Goal: Task Accomplishment & Management: Manage account settings

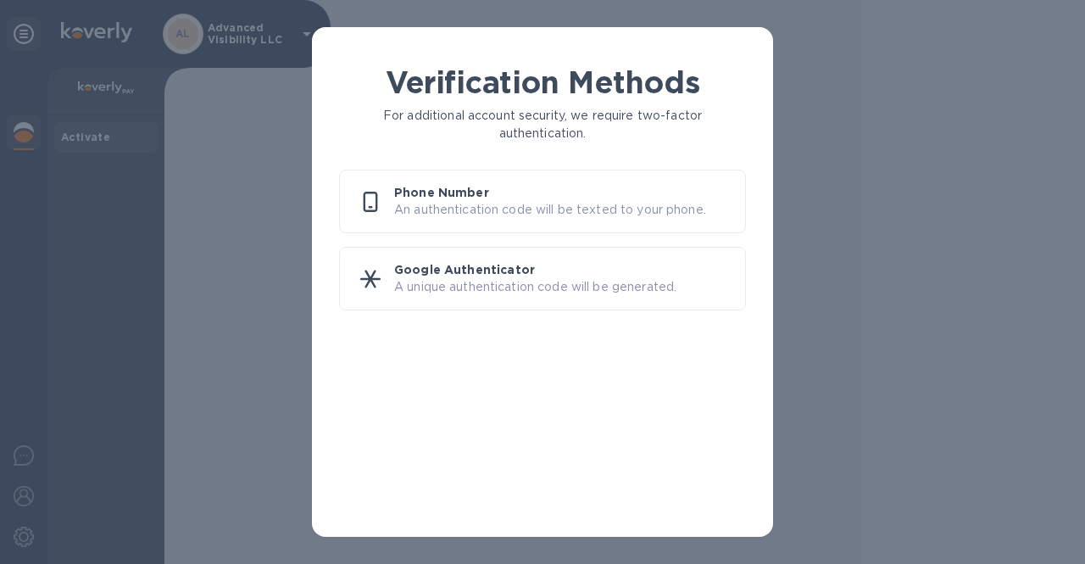
click at [928, 237] on div "Verification Methods For additional account security, we require two-factor aut…" at bounding box center [542, 282] width 1085 height 564
click at [643, 199] on p "Phone Number" at bounding box center [562, 192] width 337 height 17
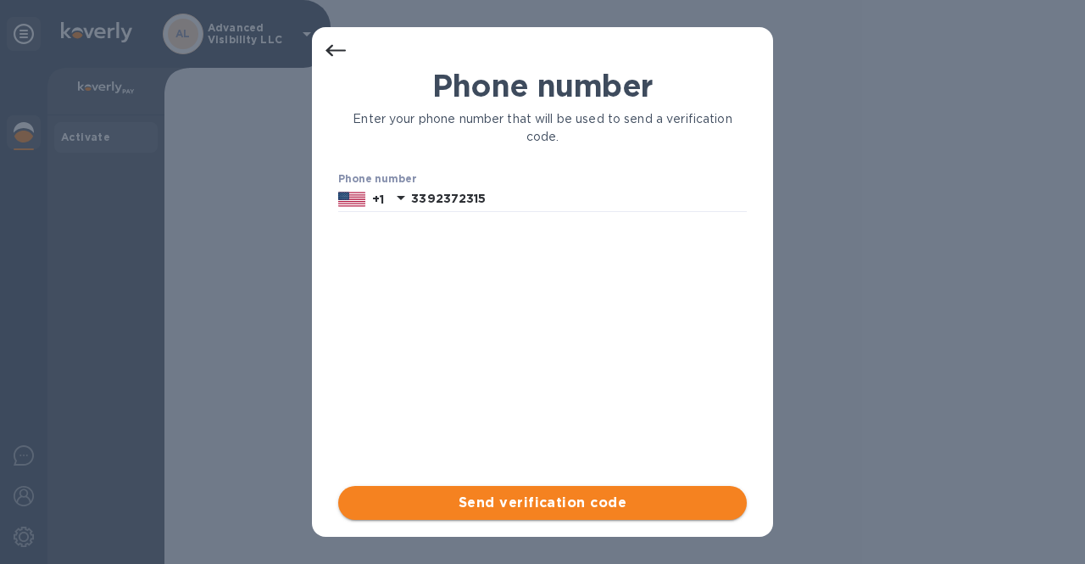
click at [521, 498] on span "Send verification code" at bounding box center [542, 503] width 381 height 20
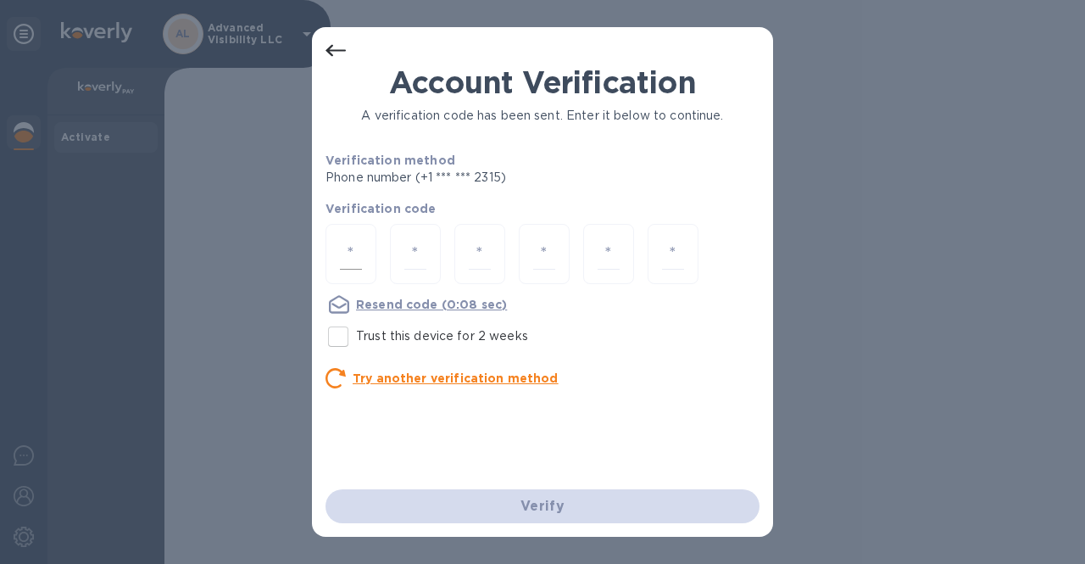
click at [362, 251] on div at bounding box center [351, 254] width 51 height 60
type input "9"
type input "2"
type input "6"
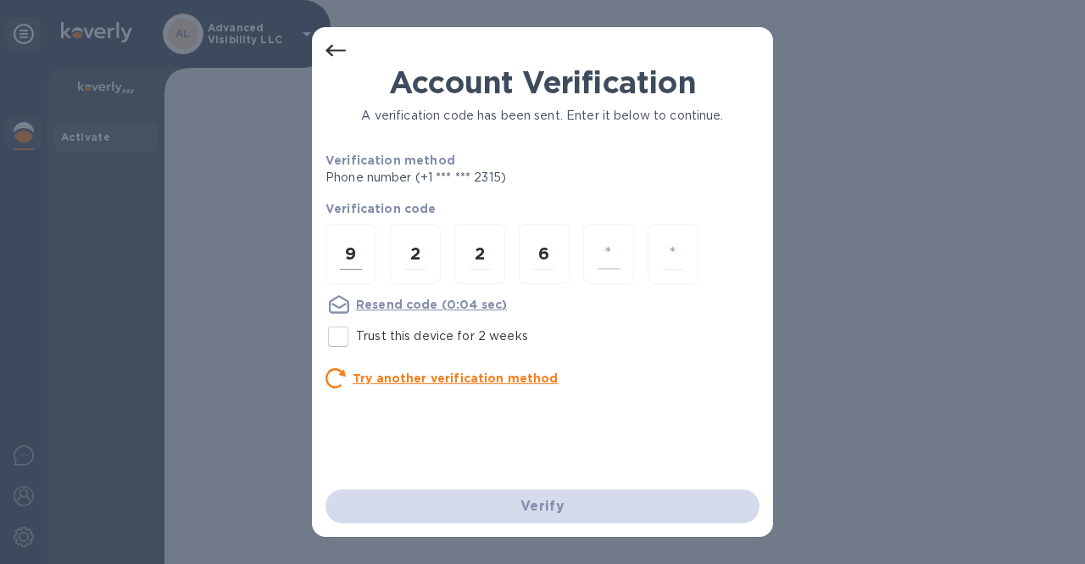
type input "4"
type input "9"
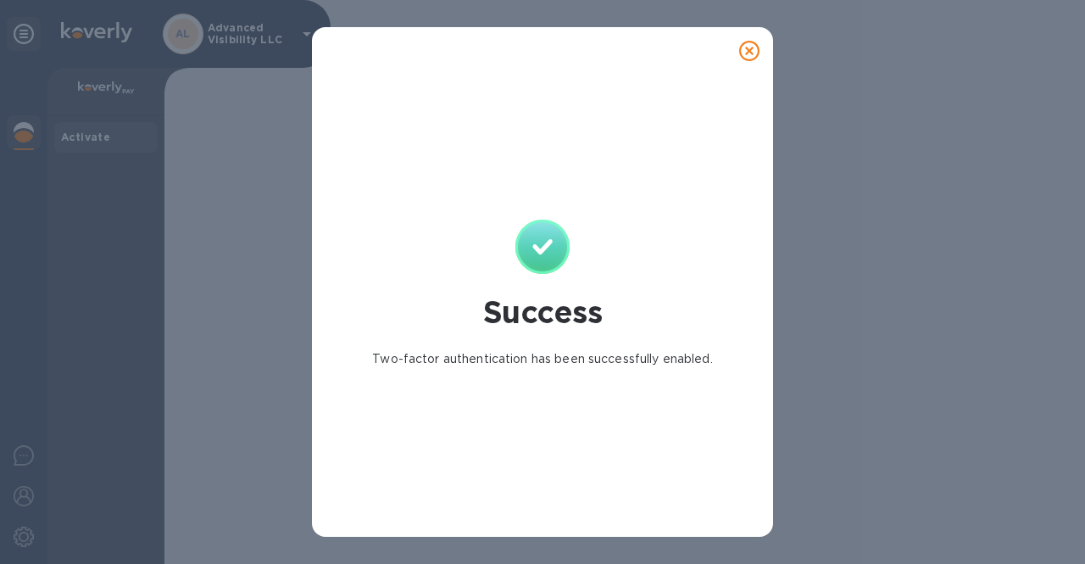
click at [751, 54] on icon at bounding box center [749, 51] width 20 height 20
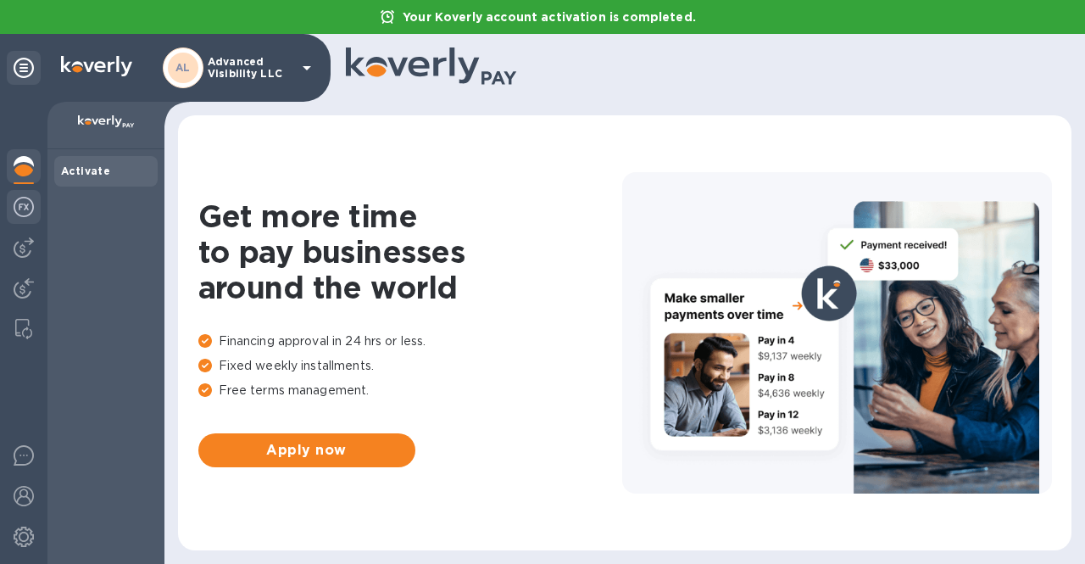
click at [15, 198] on img at bounding box center [24, 207] width 20 height 20
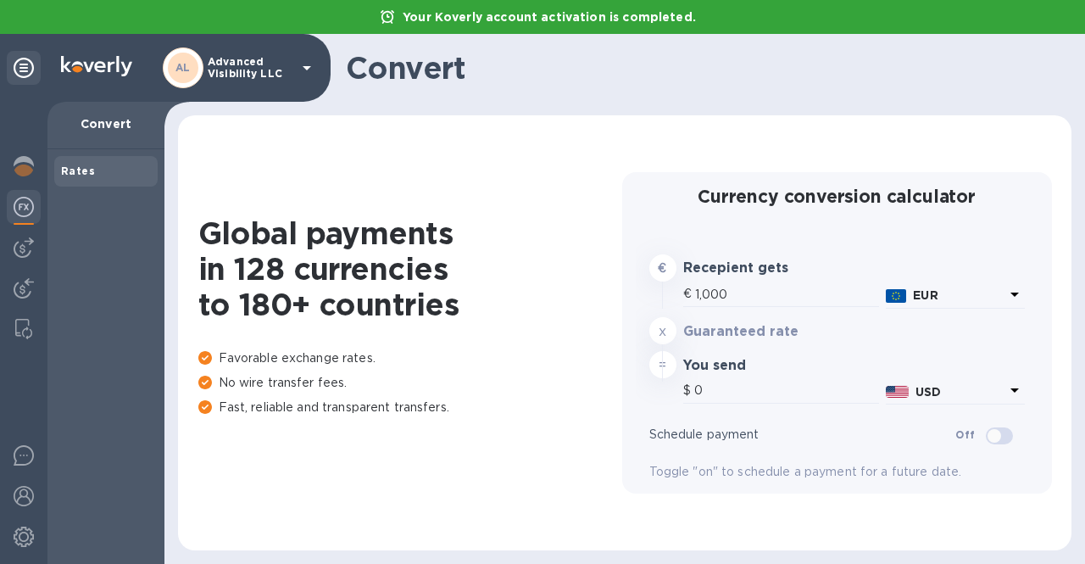
type input "1,188.43"
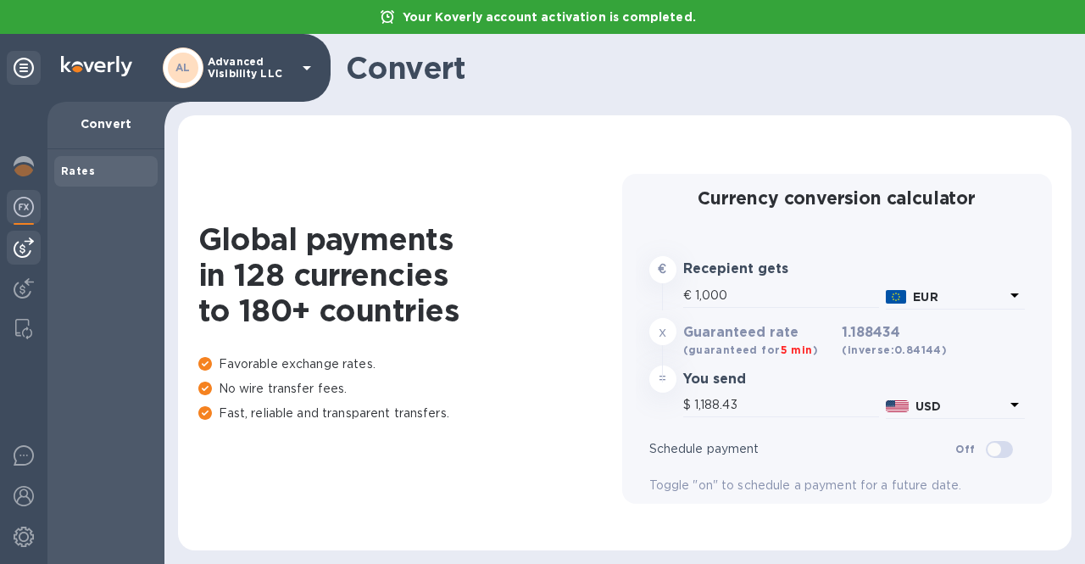
click at [25, 250] on img at bounding box center [24, 247] width 20 height 20
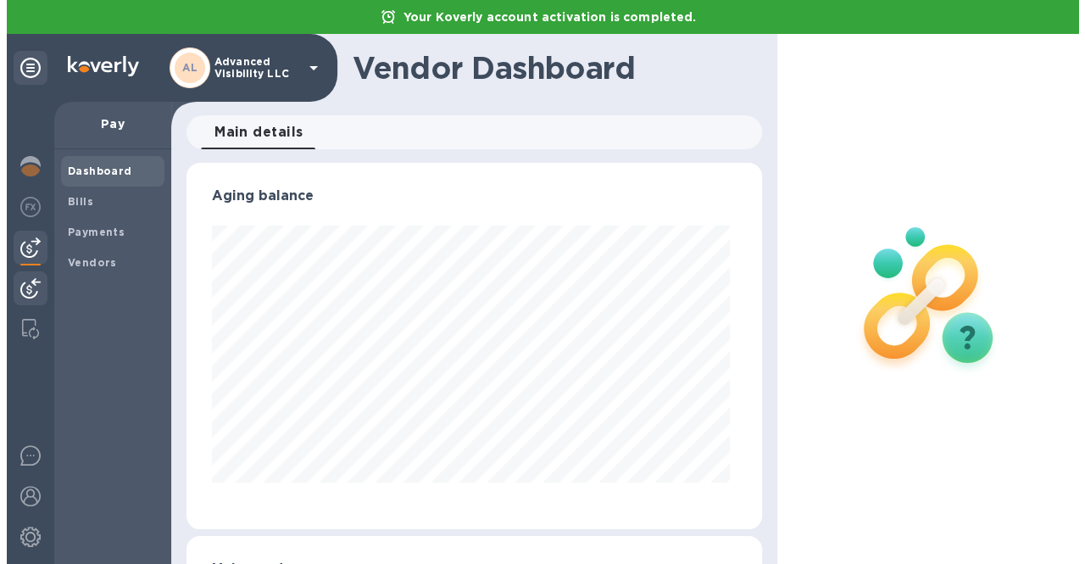
scroll to position [366, 568]
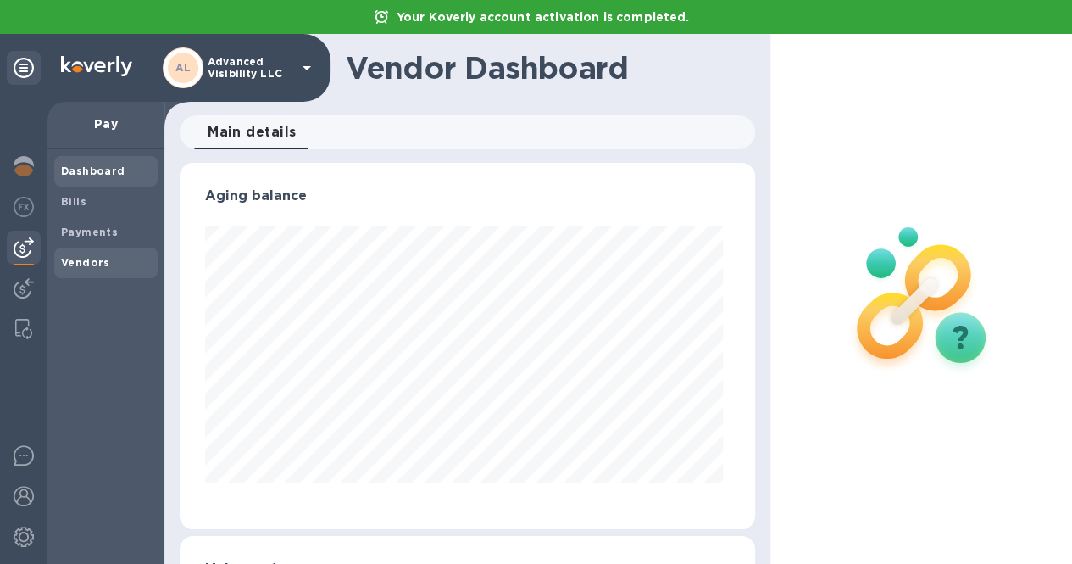
click at [71, 262] on b "Vendors" at bounding box center [85, 262] width 49 height 13
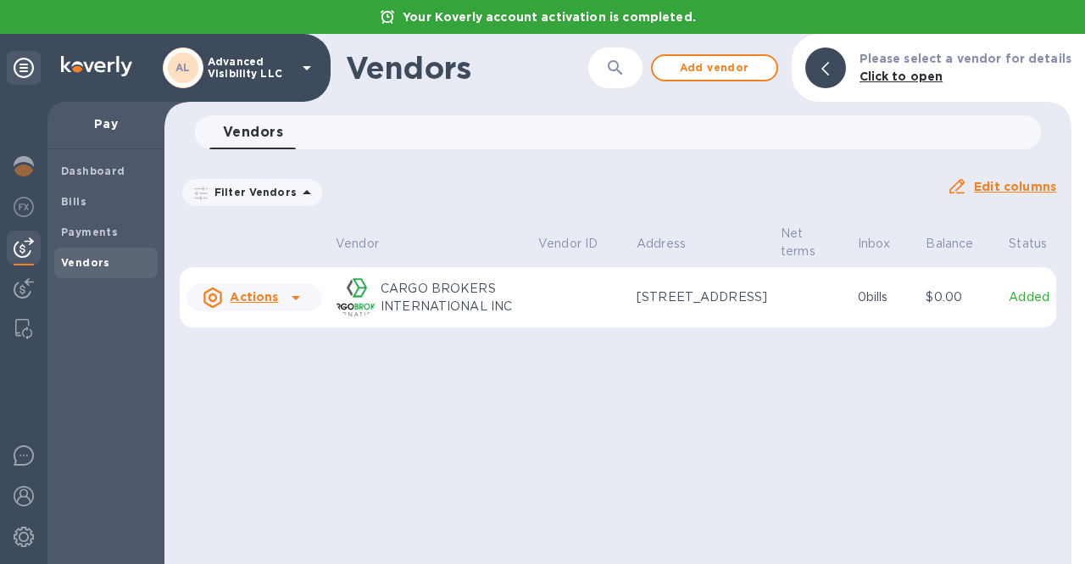
click at [774, 308] on td at bounding box center [812, 297] width 77 height 61
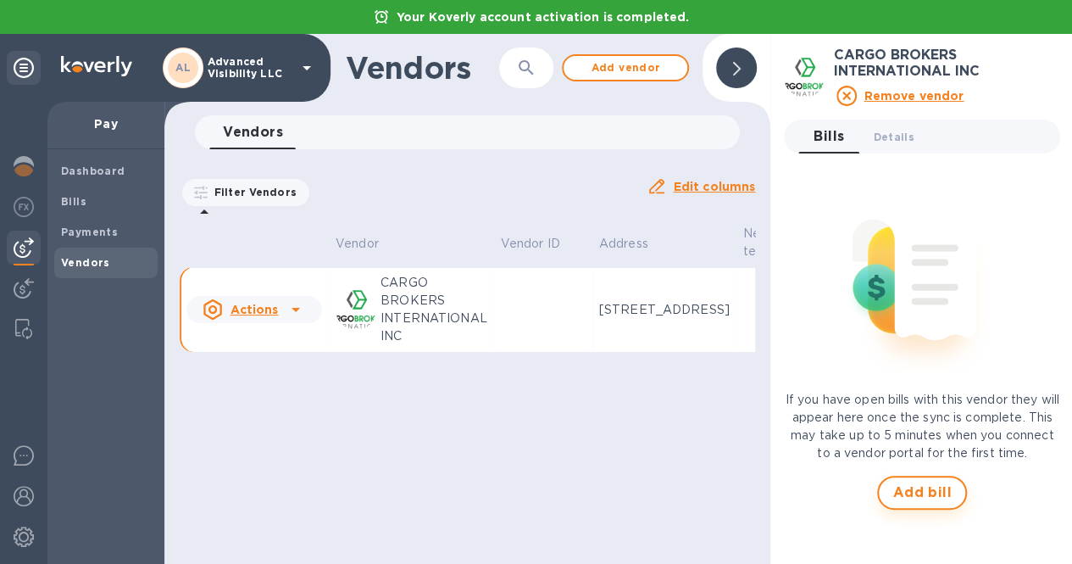
click at [942, 495] on span "Add bill" at bounding box center [922, 492] width 59 height 20
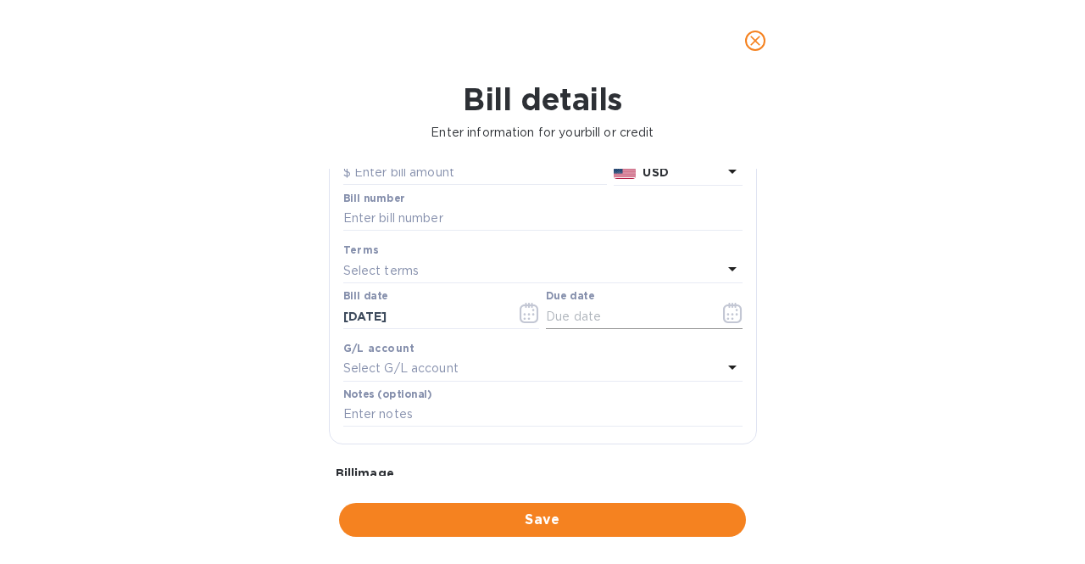
scroll to position [167, 0]
click at [543, 378] on div "Select G/L account" at bounding box center [532, 368] width 379 height 24
click at [765, 416] on div "General information Save Bill type Bill Vendor name CARGO BROKERS INTERNATIONAL…" at bounding box center [542, 322] width 445 height 307
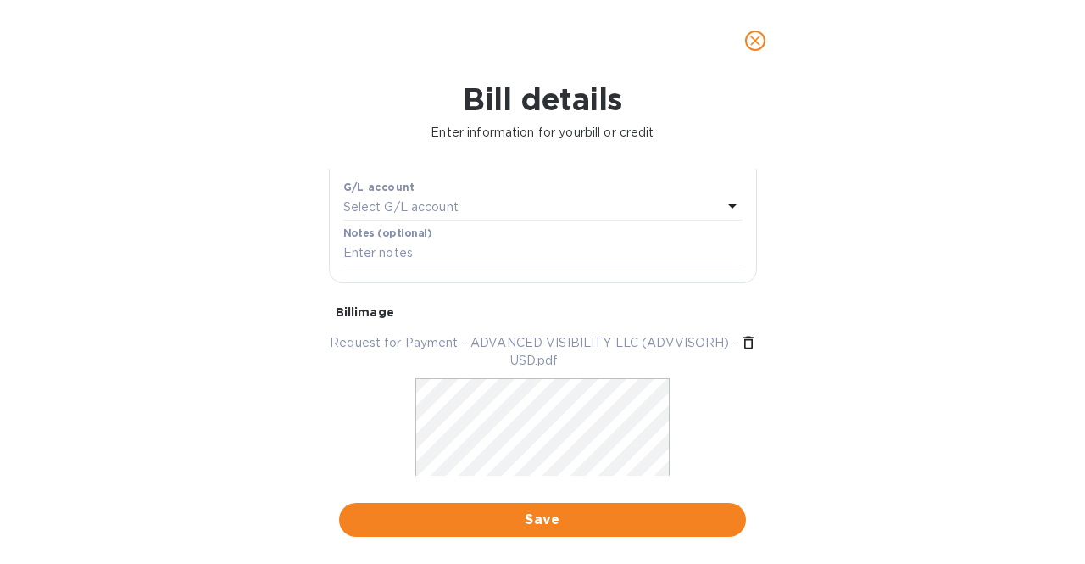
click at [604, 269] on div "Notes (optional)" at bounding box center [543, 248] width 406 height 49
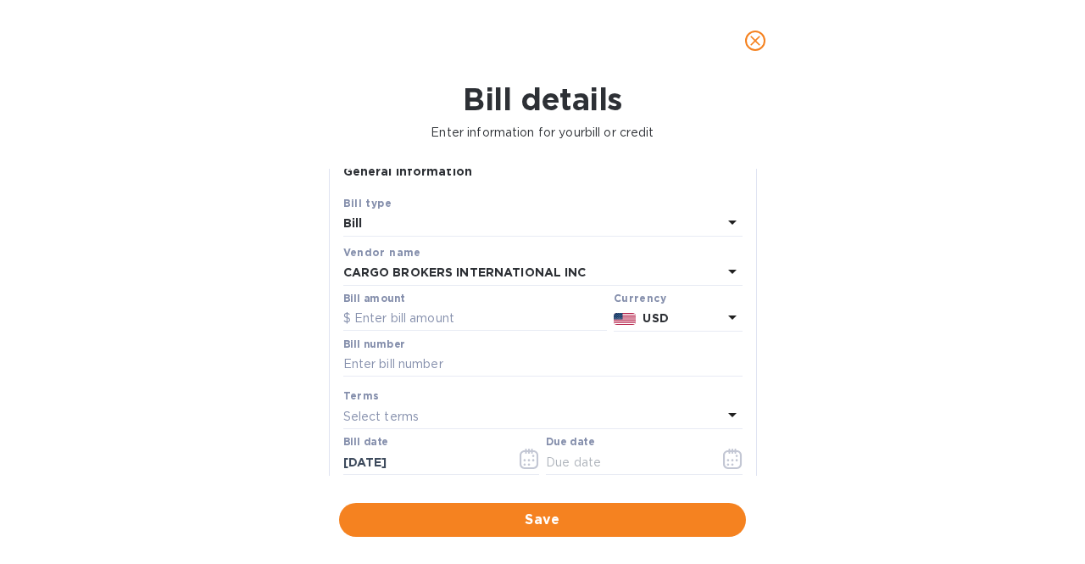
scroll to position [12, 0]
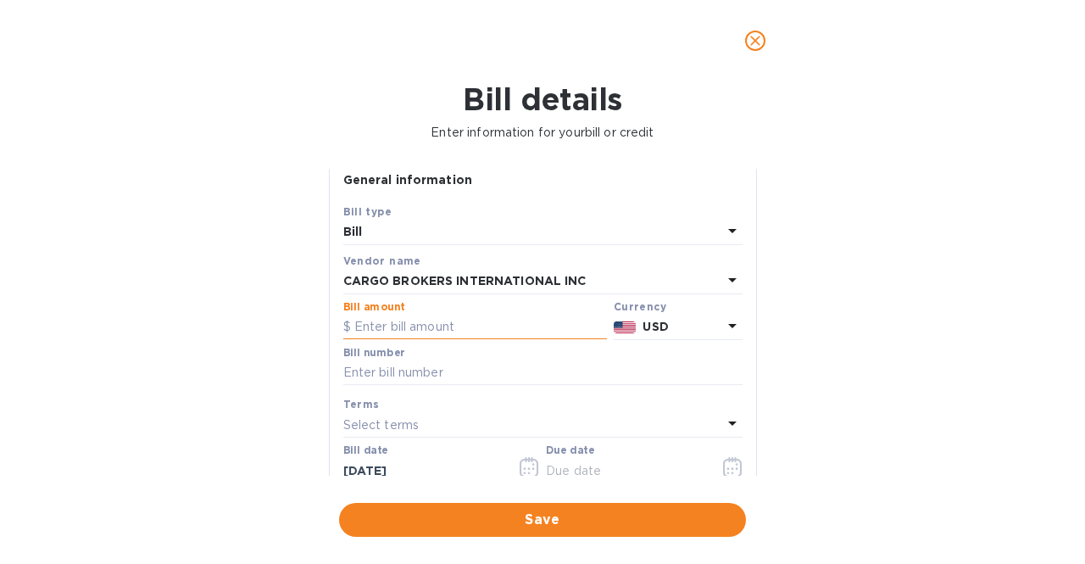
click at [437, 328] on input "text" at bounding box center [475, 327] width 264 height 25
type input "34,202.36"
click at [449, 376] on input "text" at bounding box center [542, 372] width 399 height 25
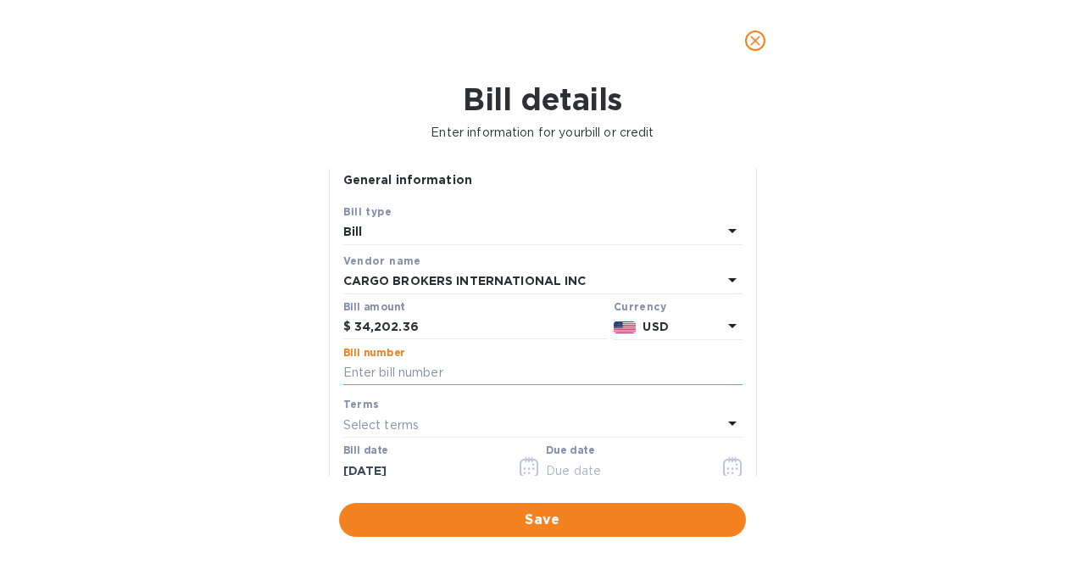
click at [448, 376] on input "text" at bounding box center [542, 372] width 399 height 25
type input "ADVVISORH"
click at [458, 432] on div "Select terms" at bounding box center [532, 425] width 379 height 24
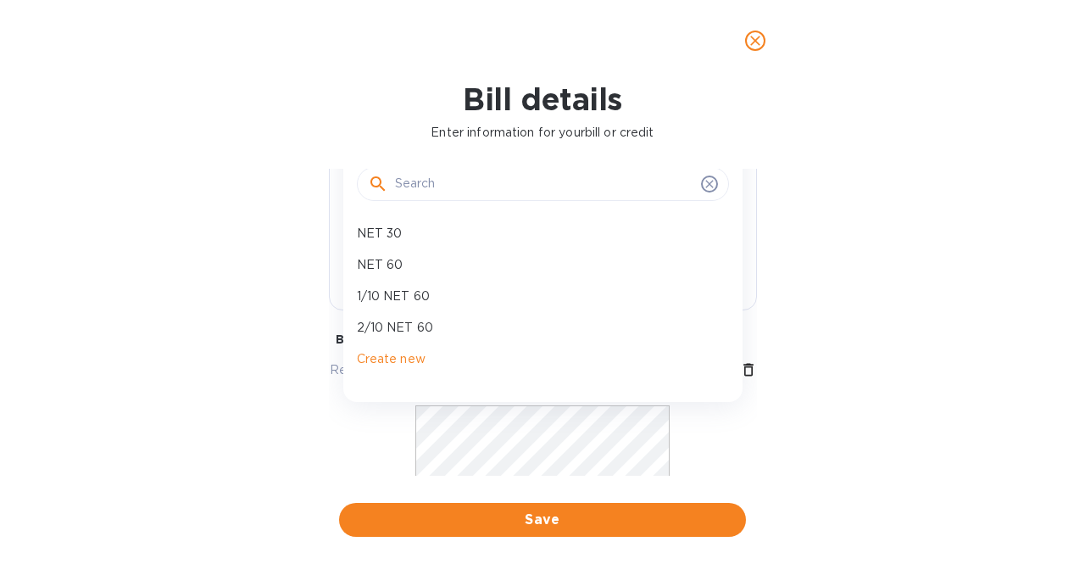
scroll to position [302, 0]
click at [422, 228] on p "NET 30" at bounding box center [536, 232] width 359 height 18
type input "[DATE]"
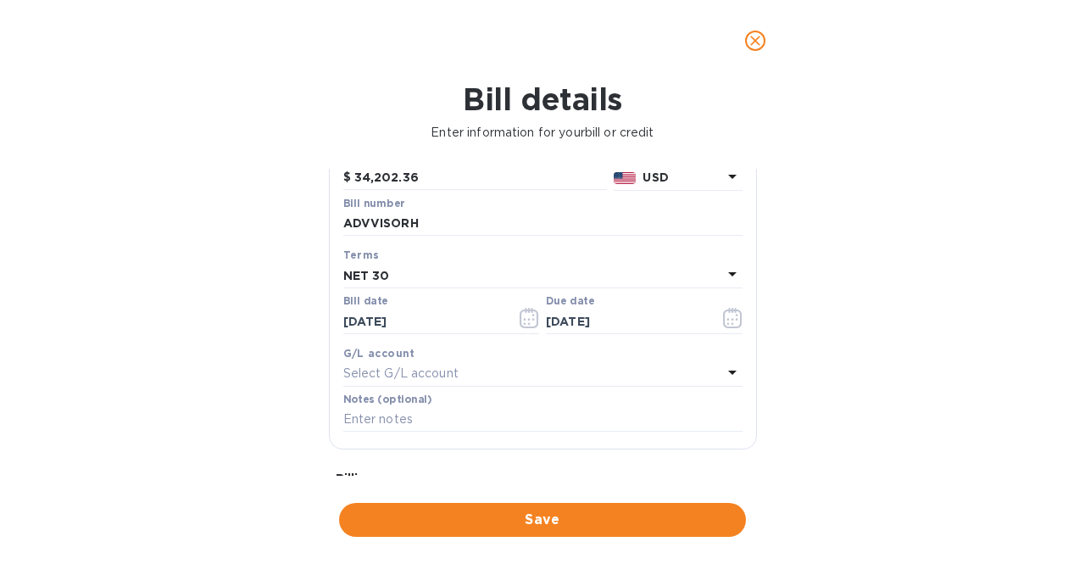
scroll to position [159, 0]
click at [458, 310] on input "[DATE]" at bounding box center [423, 322] width 160 height 25
click at [526, 318] on icon "button" at bounding box center [529, 319] width 19 height 20
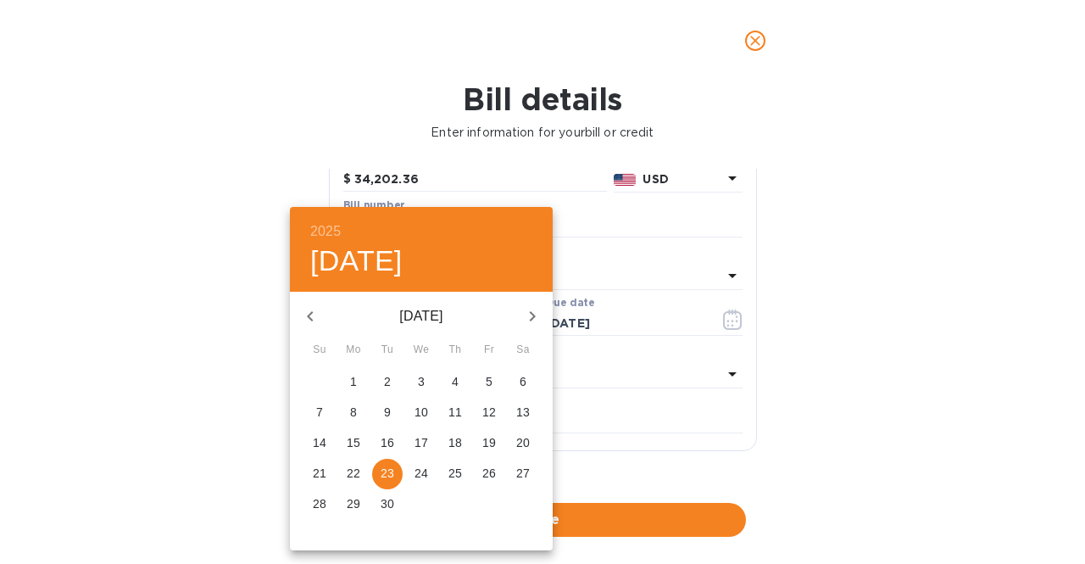
click at [459, 391] on button "4" at bounding box center [455, 382] width 31 height 31
type input "[DATE]"
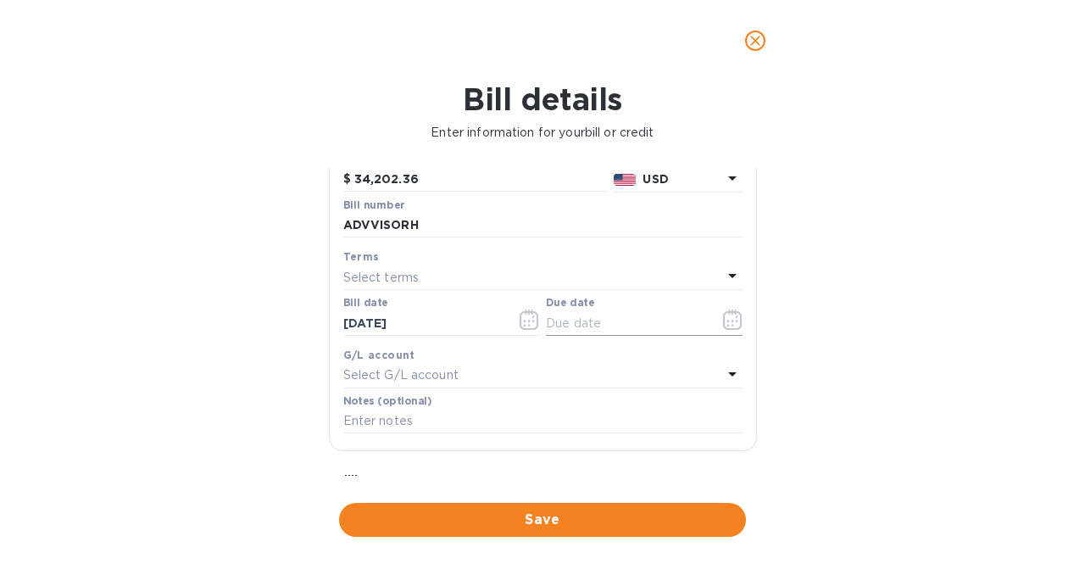
click at [617, 322] on input "text" at bounding box center [626, 322] width 160 height 25
click at [734, 328] on icon "button" at bounding box center [732, 319] width 19 height 20
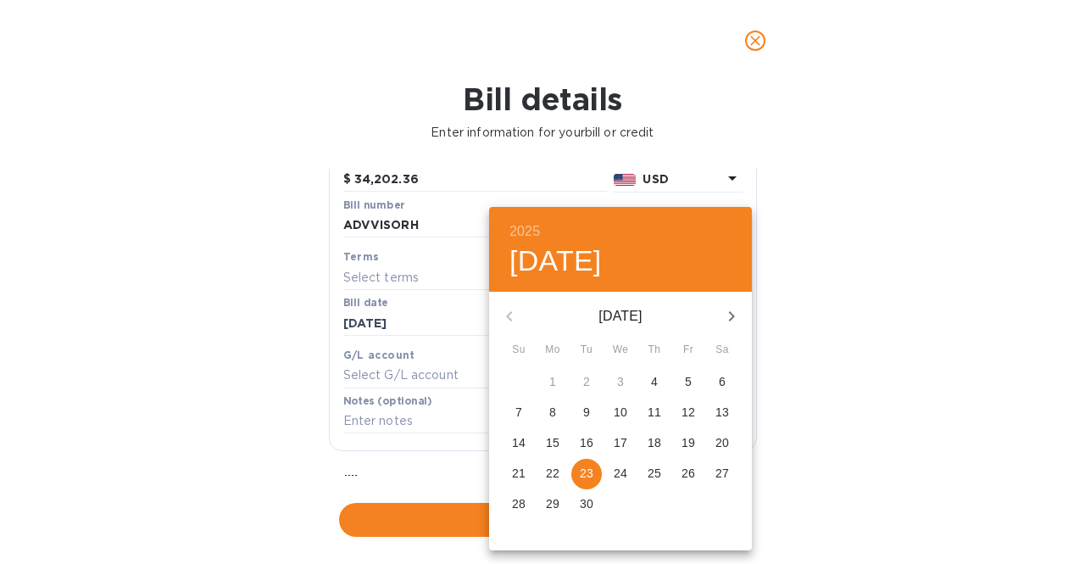
click at [436, 284] on div at bounding box center [542, 282] width 1085 height 564
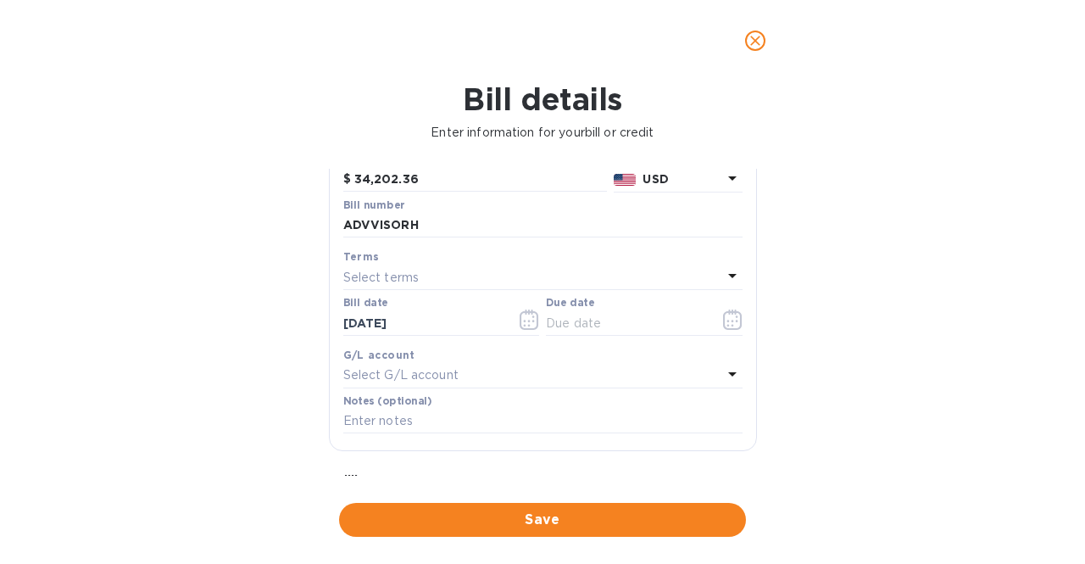
click at [442, 279] on div "Select terms" at bounding box center [532, 277] width 379 height 24
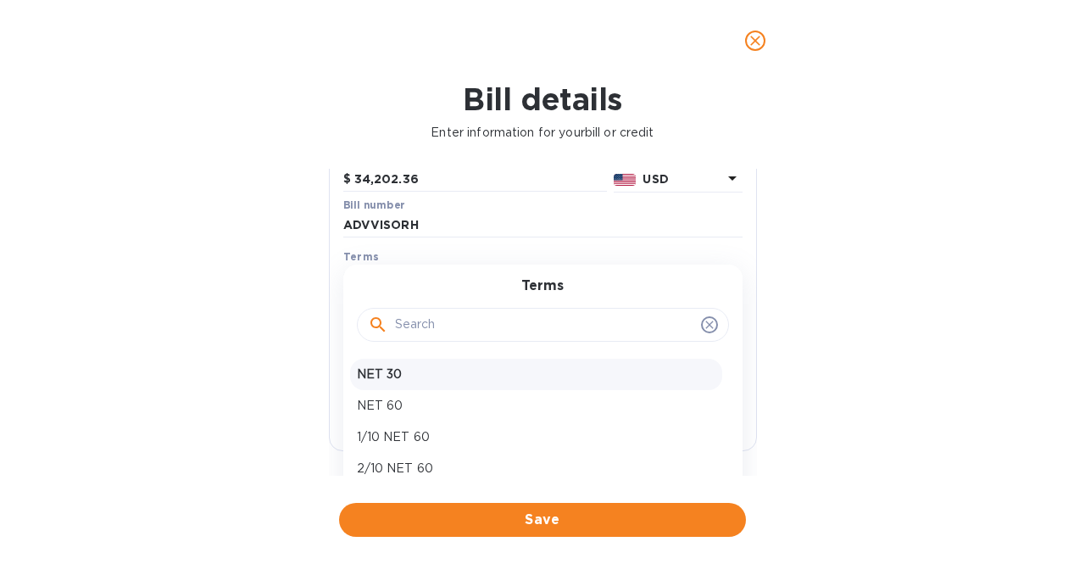
click at [440, 372] on p "NET 30" at bounding box center [536, 374] width 359 height 18
type input "[DATE]"
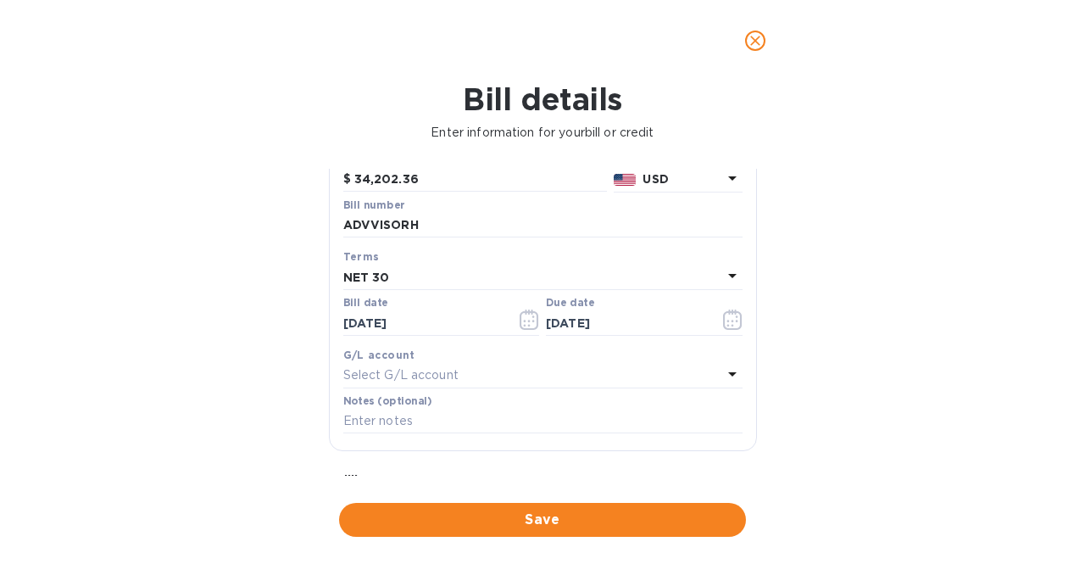
click at [496, 378] on div "Select G/L account" at bounding box center [532, 376] width 379 height 24
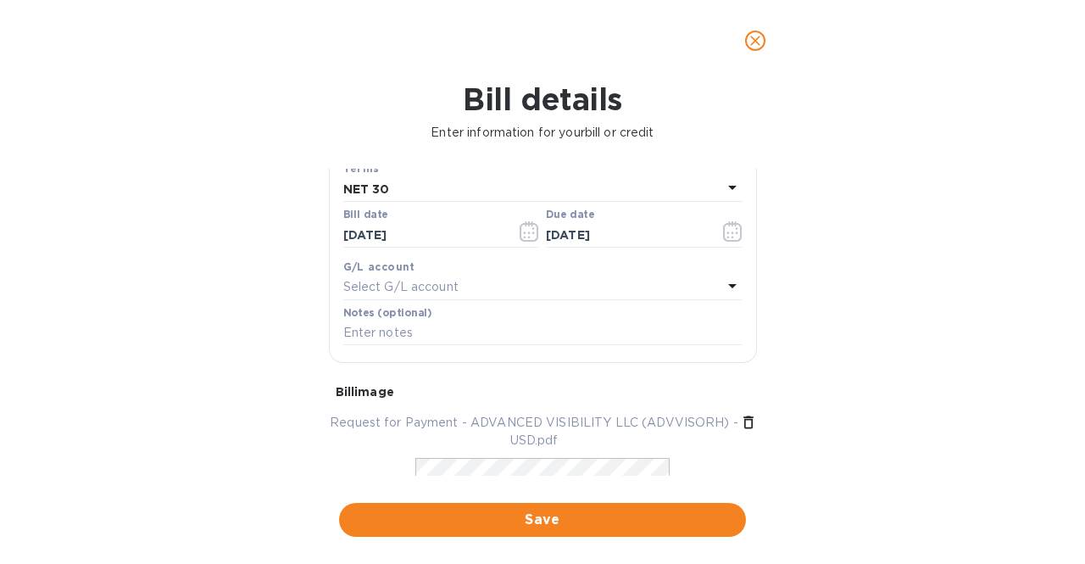
click at [235, 326] on div "Bill details Enter information for your bill or credit General information Save…" at bounding box center [542, 322] width 1085 height 482
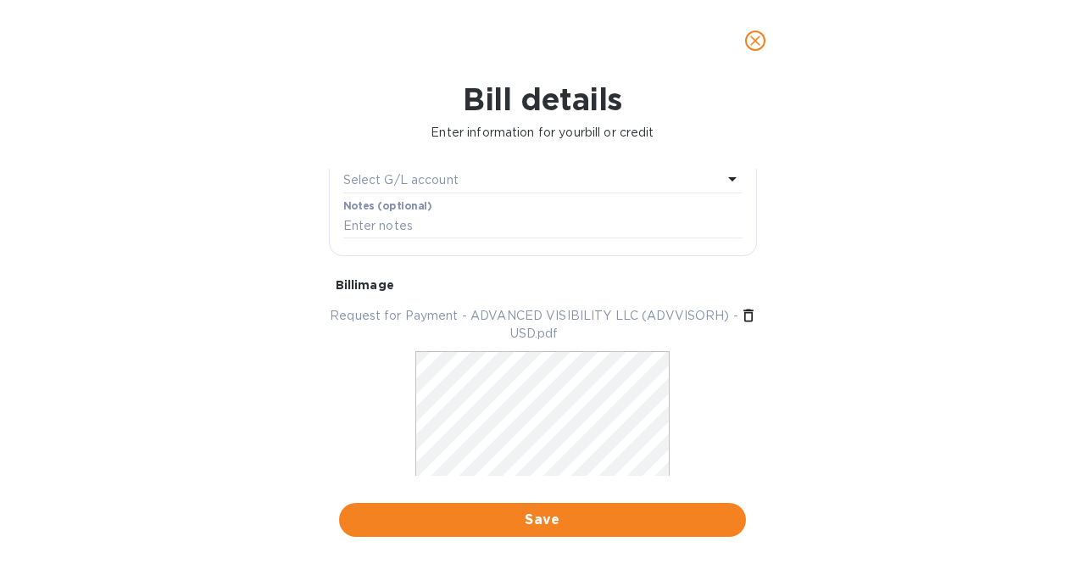
scroll to position [397, 0]
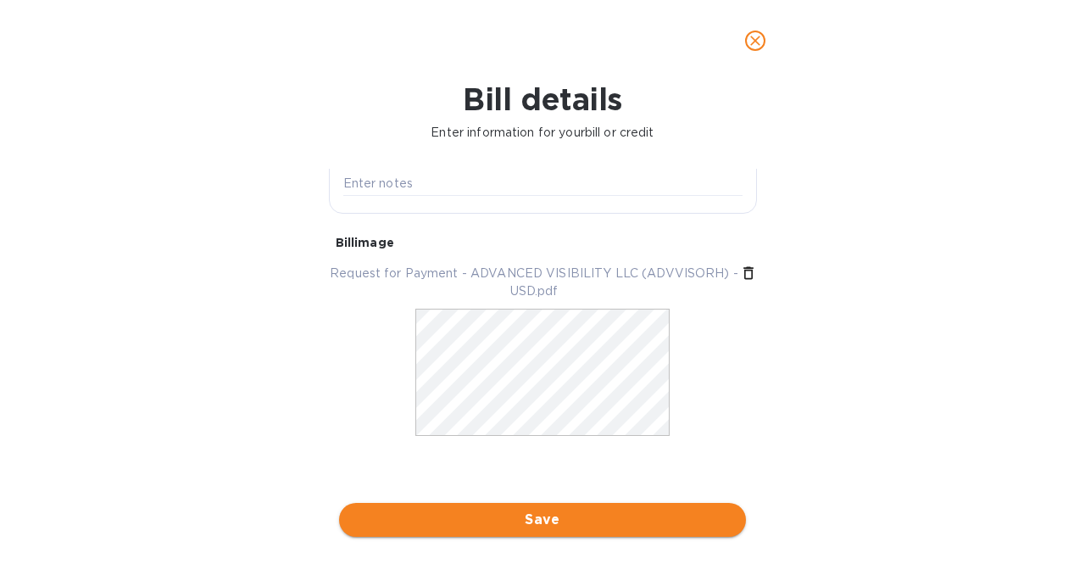
click at [600, 516] on span "Save" at bounding box center [543, 520] width 380 height 20
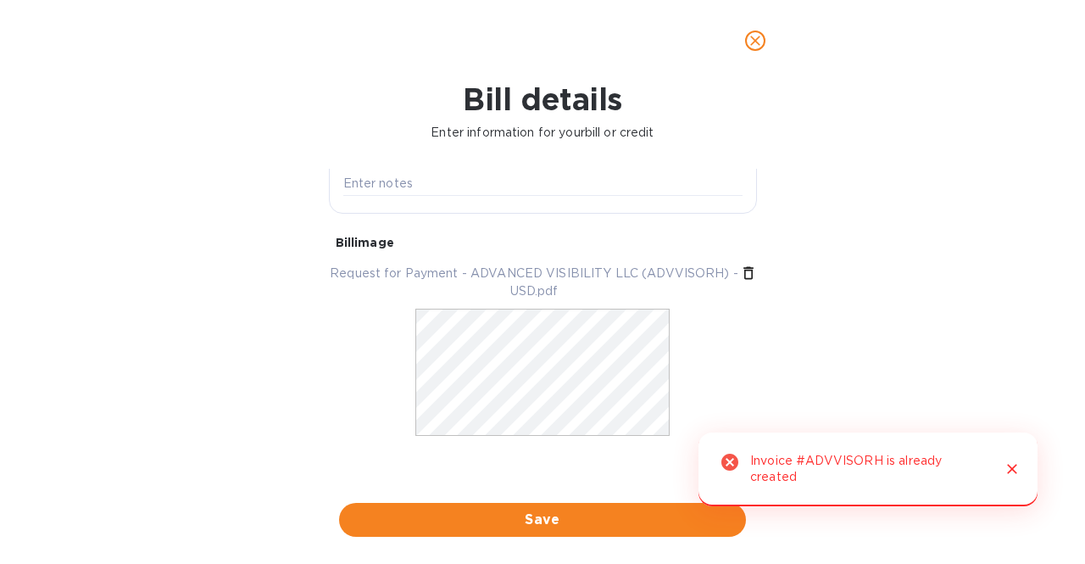
click at [1000, 474] on div at bounding box center [1006, 469] width 36 height 47
click at [1011, 471] on icon "Close" at bounding box center [1012, 470] width 10 height 10
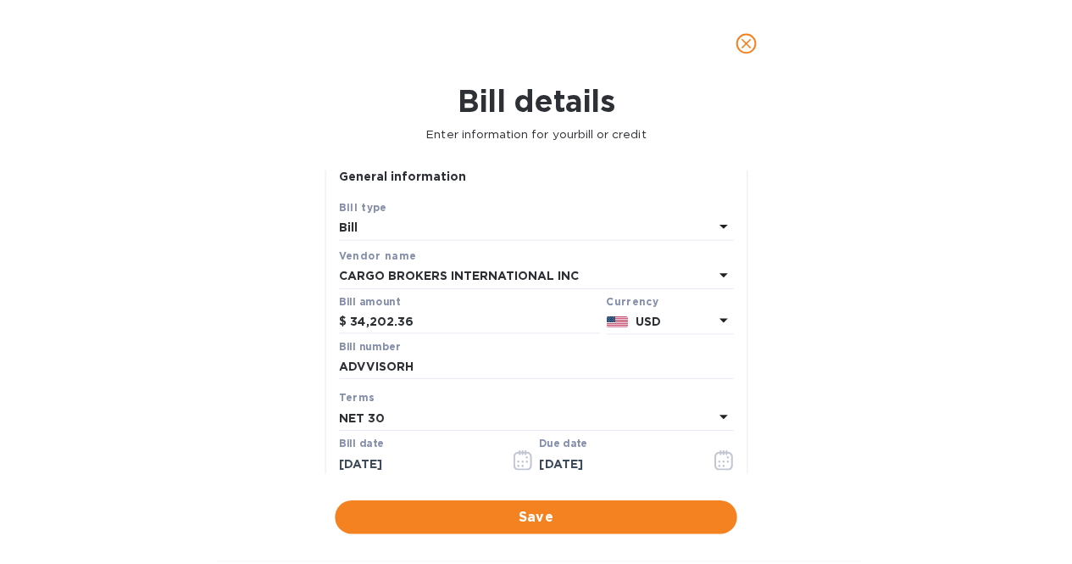
scroll to position [0, 0]
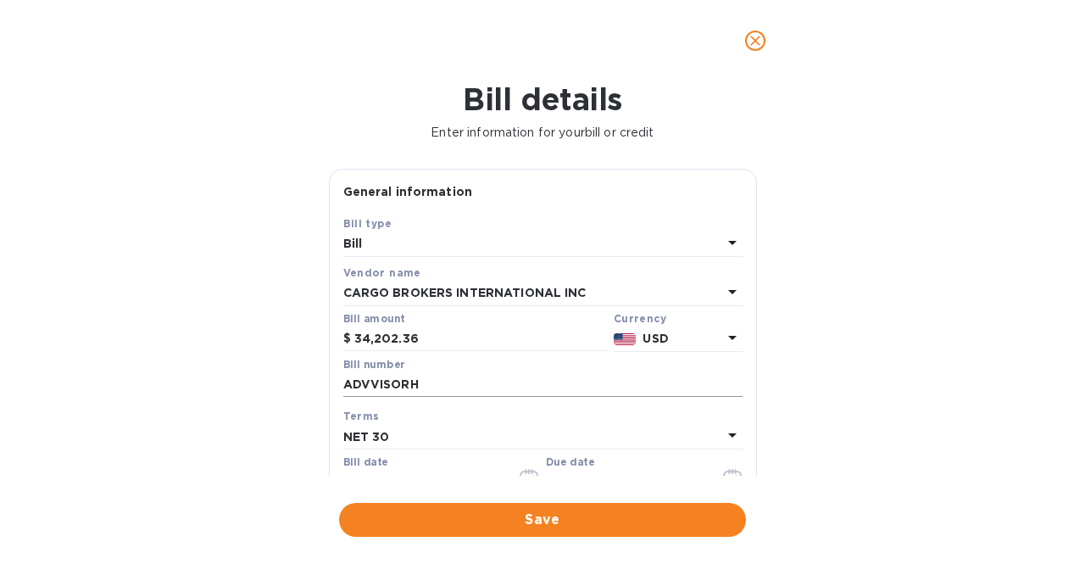
click at [420, 386] on input "ADVVISORH" at bounding box center [542, 384] width 399 height 25
drag, startPoint x: 420, startPoint y: 386, endPoint x: 379, endPoint y: 386, distance: 41.5
click at [379, 386] on input "ADVVISORH" at bounding box center [542, 384] width 399 height 25
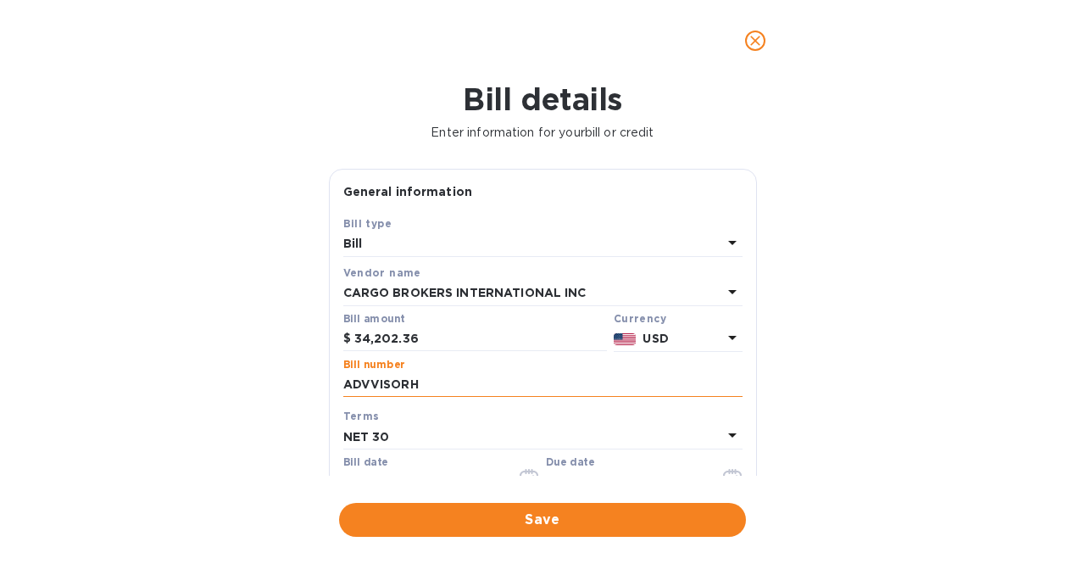
click at [379, 386] on input "ADVVISORH" at bounding box center [542, 384] width 399 height 25
paste input "S00017503"
type input "S00017503"
click at [561, 526] on span "Save" at bounding box center [543, 520] width 380 height 20
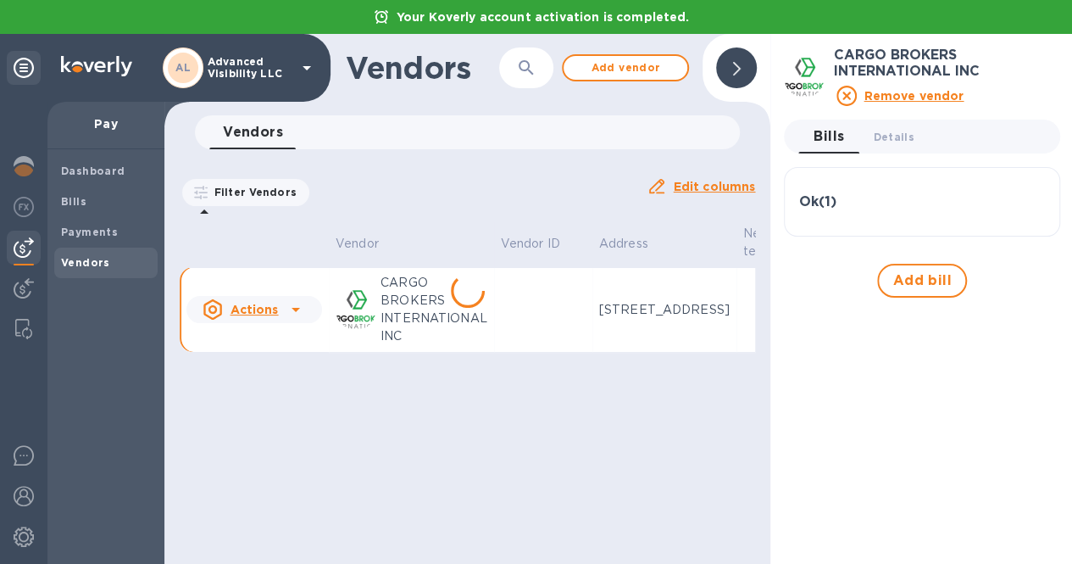
scroll to position [0, 207]
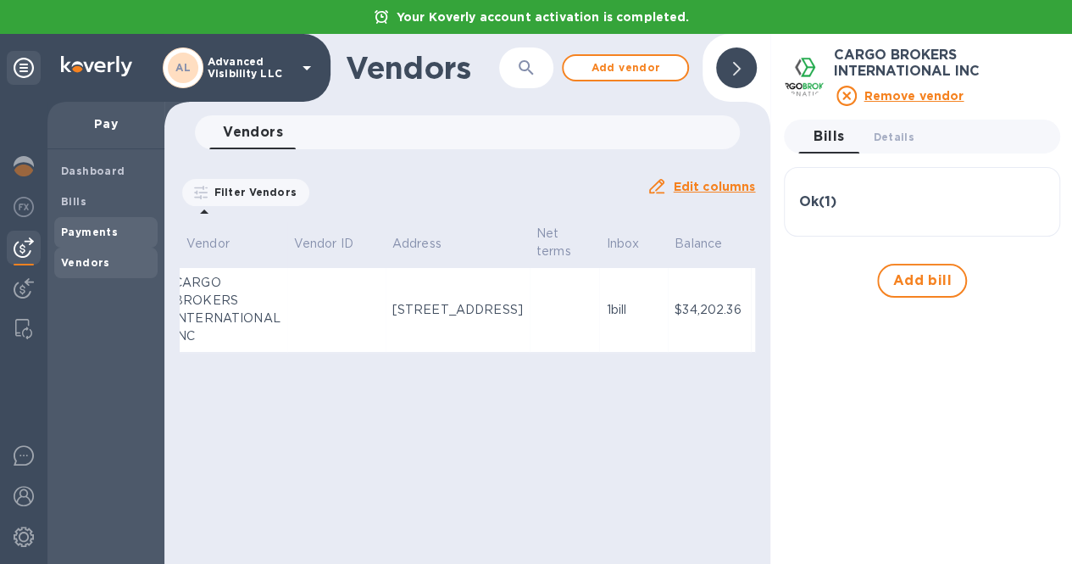
click at [117, 231] on span "Payments" at bounding box center [106, 232] width 90 height 17
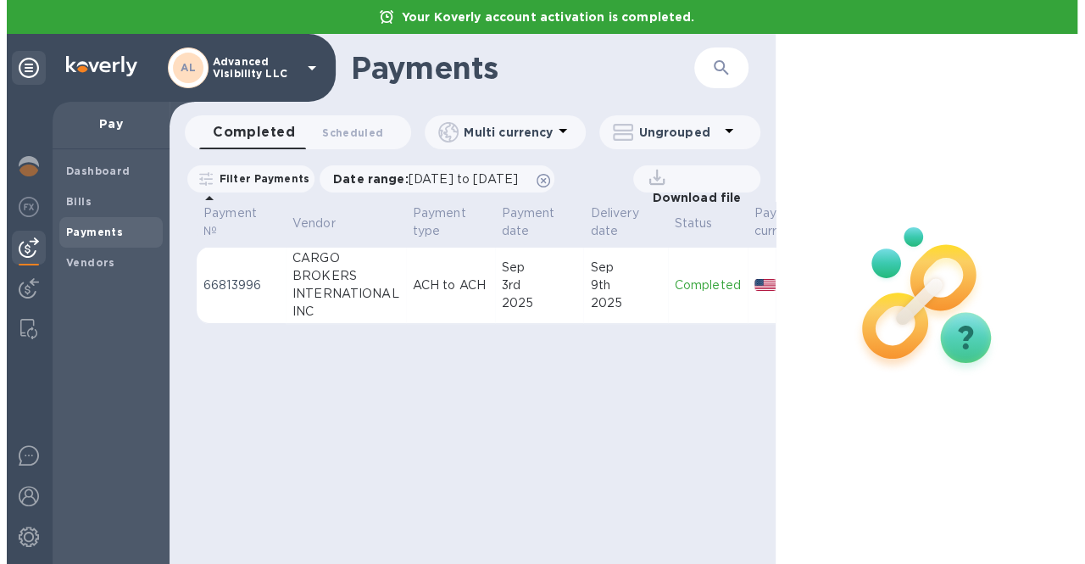
scroll to position [0, 171]
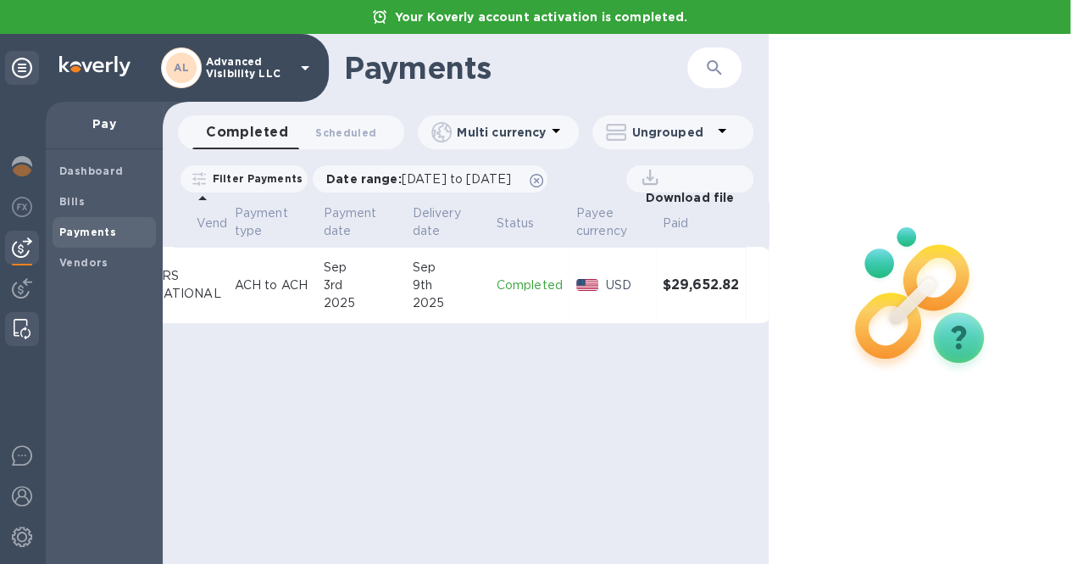
click at [19, 331] on img at bounding box center [22, 329] width 17 height 20
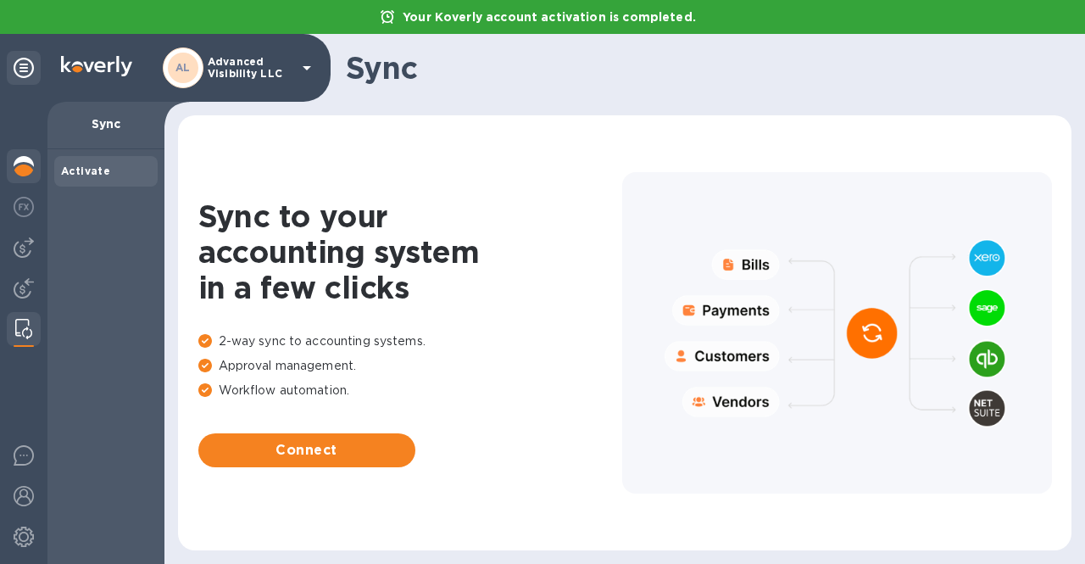
click at [25, 185] on div at bounding box center [24, 167] width 34 height 37
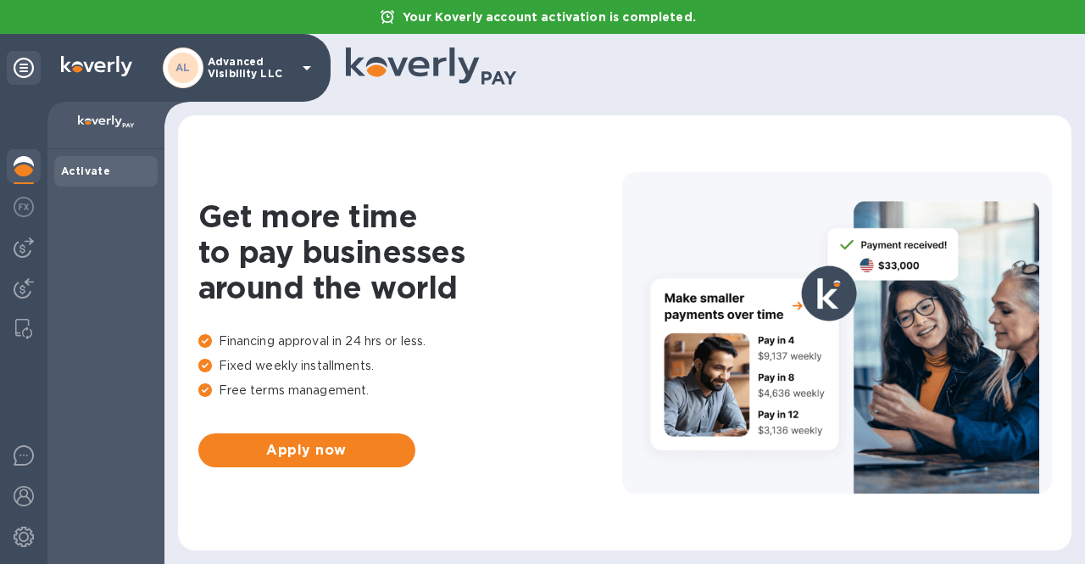
click at [298, 58] on icon at bounding box center [307, 68] width 20 height 20
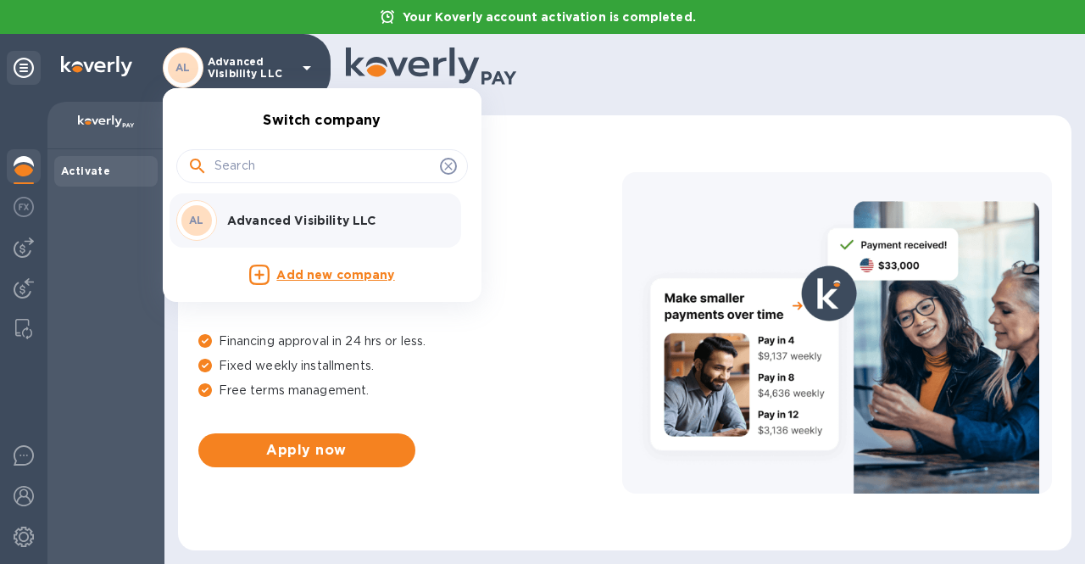
click at [24, 67] on div at bounding box center [542, 282] width 1085 height 564
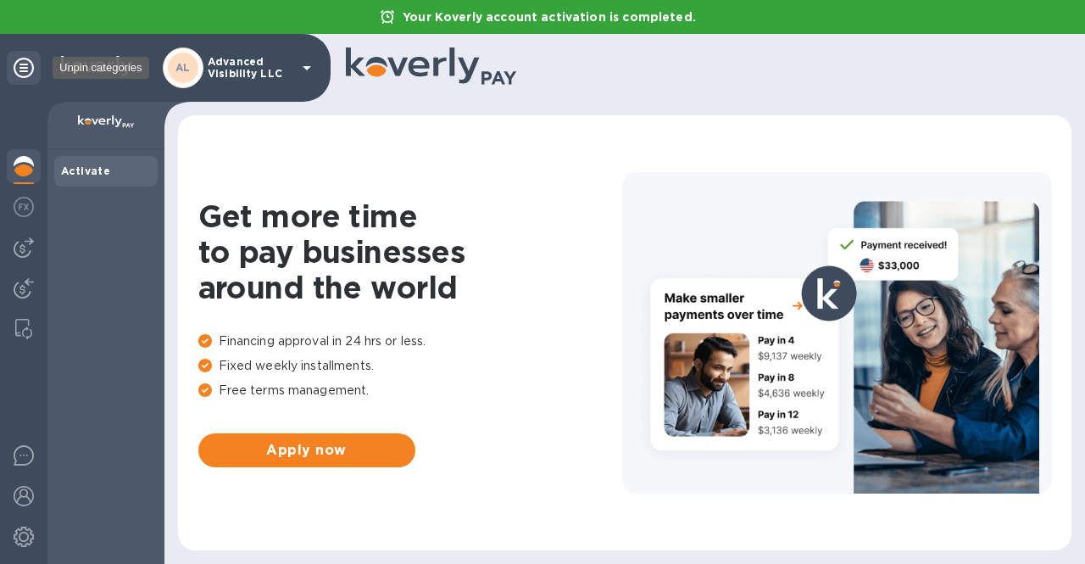
click at [24, 67] on icon at bounding box center [24, 68] width 20 height 20
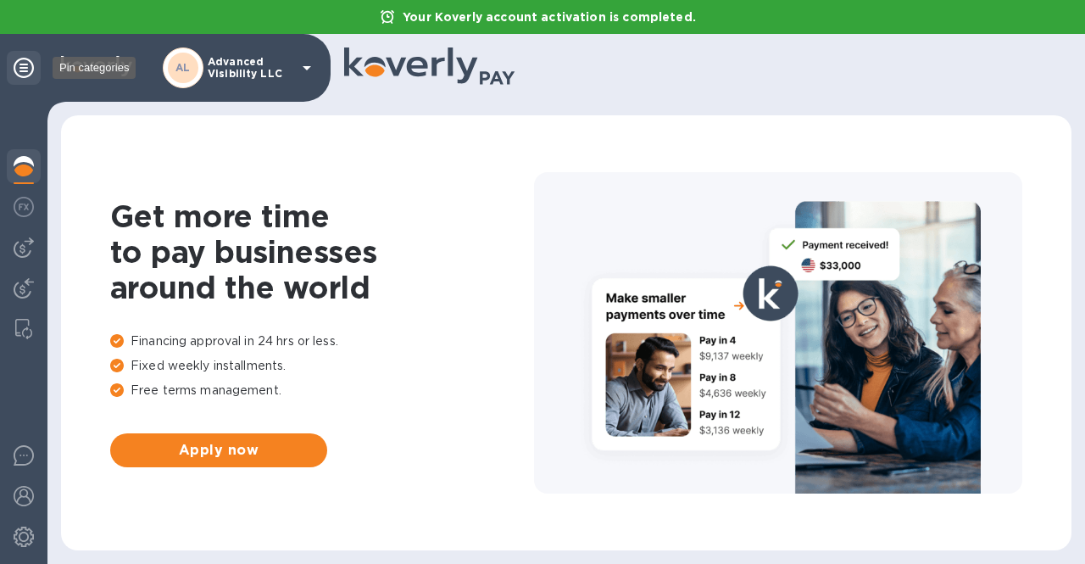
click at [24, 67] on icon at bounding box center [24, 68] width 20 height 20
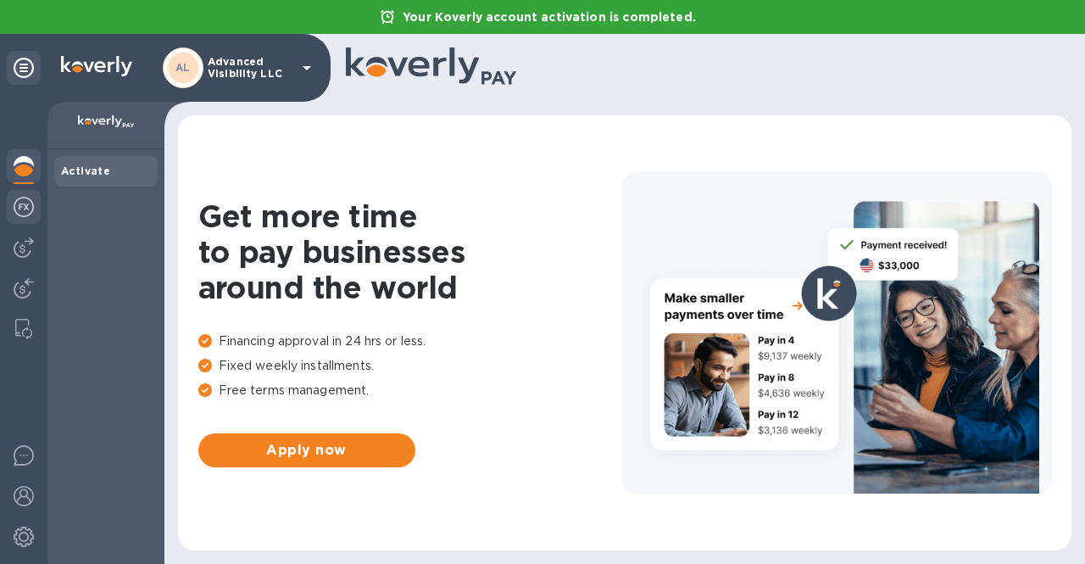
click at [26, 211] on img at bounding box center [24, 207] width 20 height 20
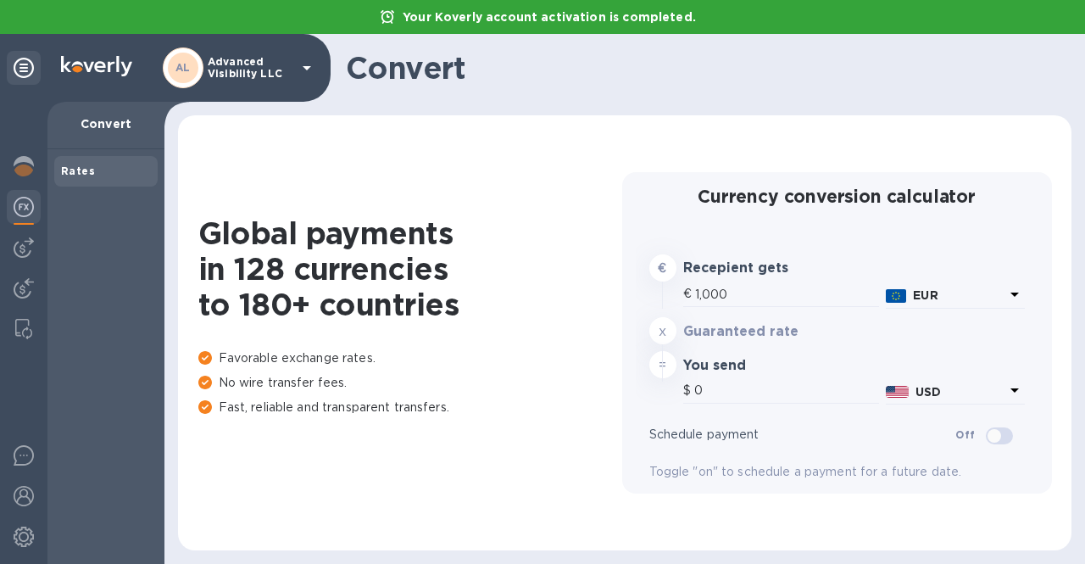
type input "1,188.43"
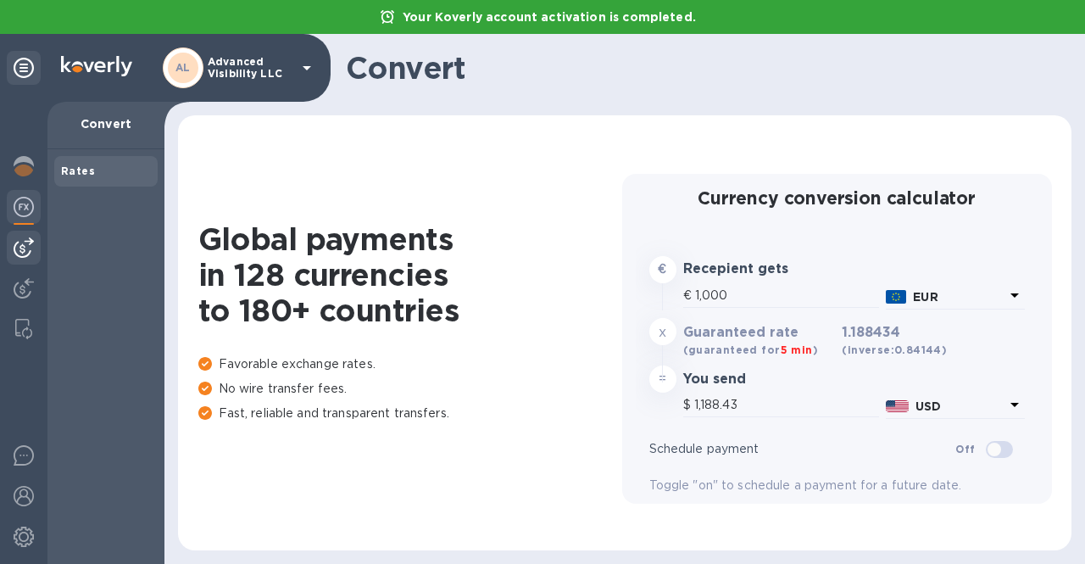
click at [20, 242] on img at bounding box center [24, 247] width 20 height 20
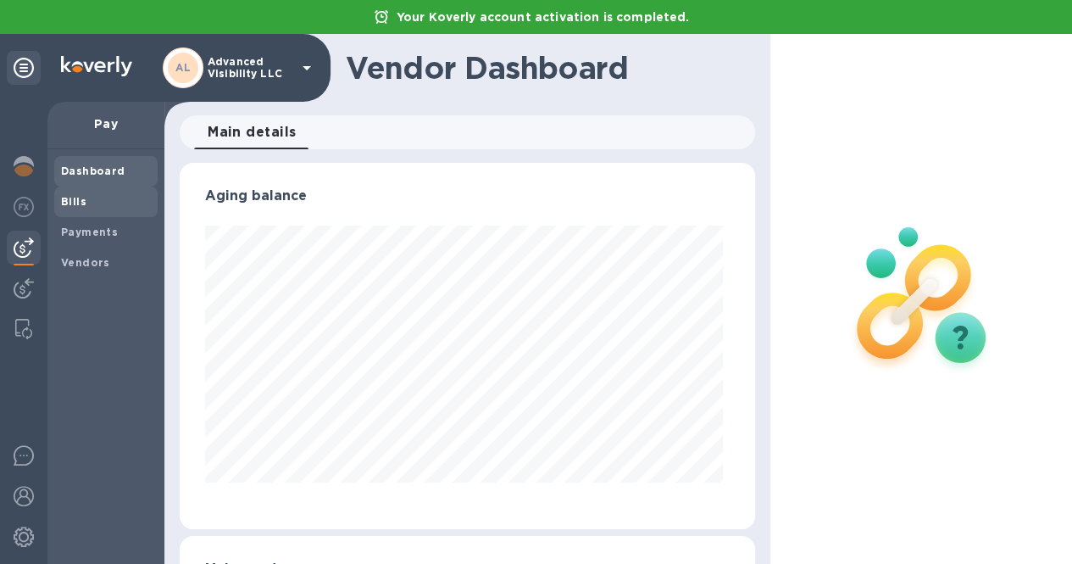
scroll to position [366, 568]
click at [100, 198] on span "Bills" at bounding box center [106, 201] width 90 height 17
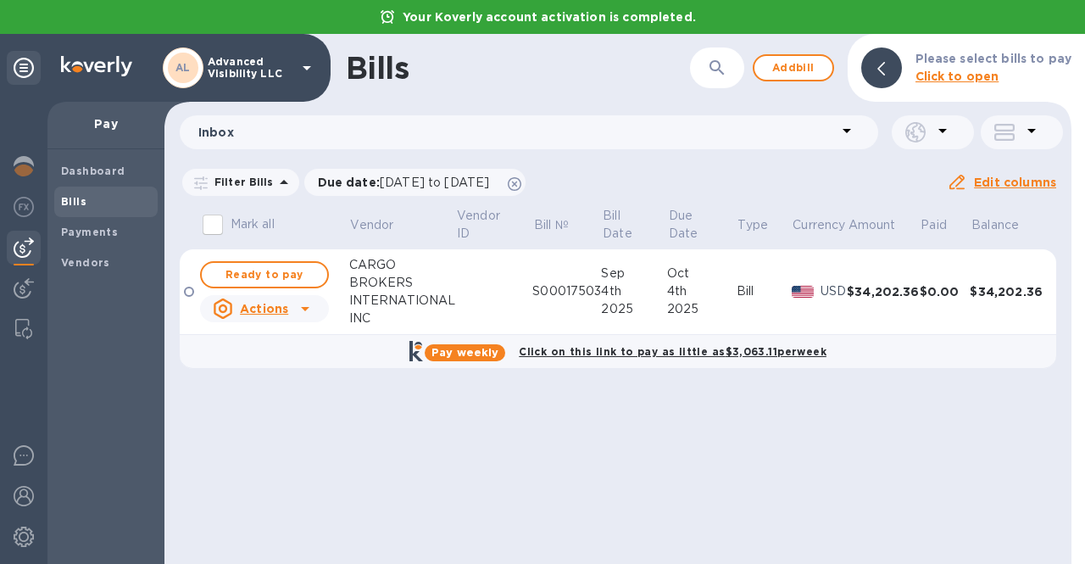
click at [300, 311] on icon at bounding box center [305, 308] width 20 height 20
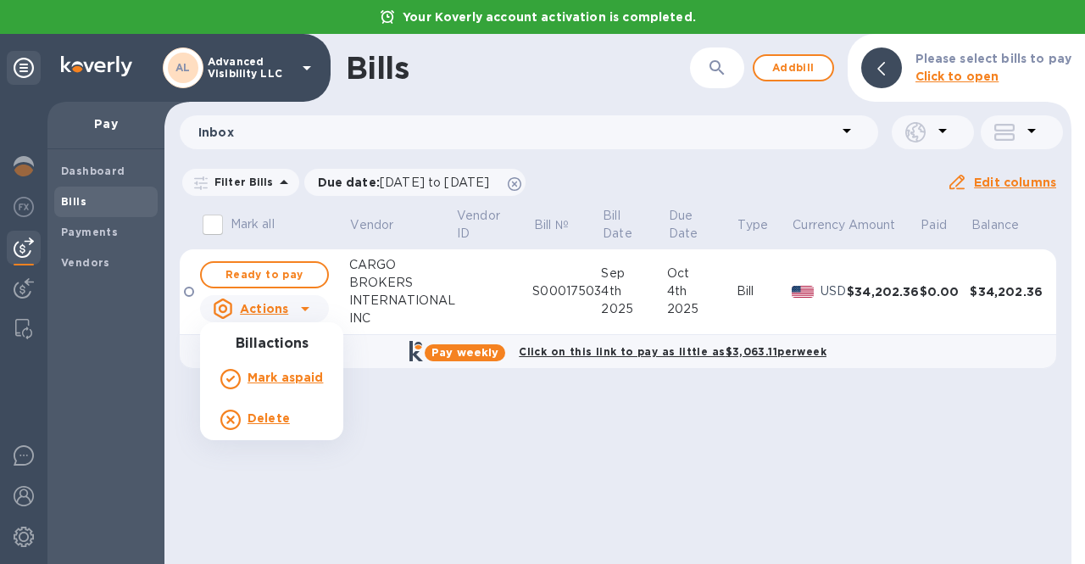
click at [264, 276] on div at bounding box center [542, 282] width 1085 height 564
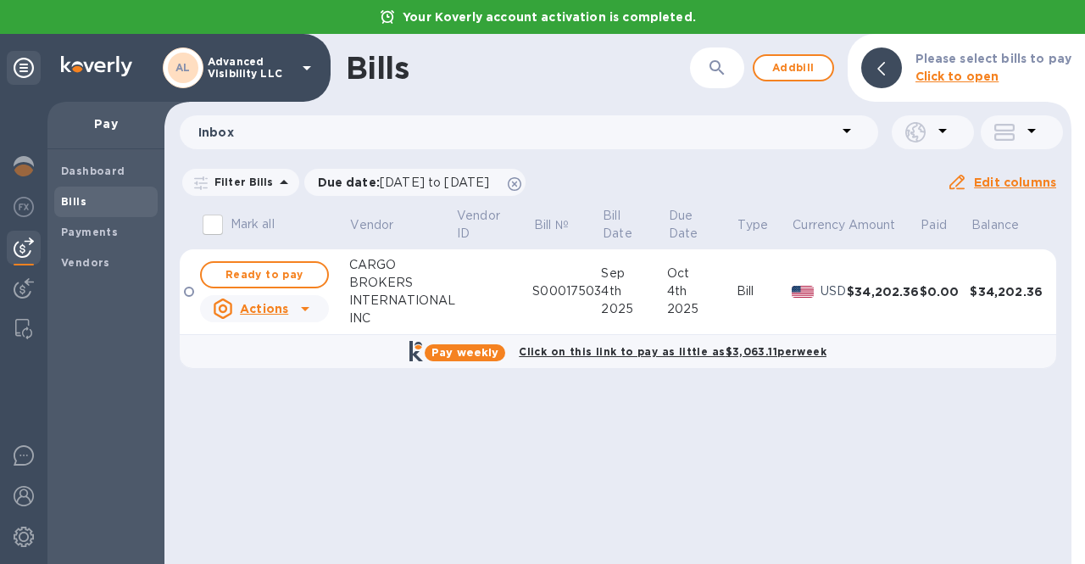
drag, startPoint x: 264, startPoint y: 276, endPoint x: 465, endPoint y: 409, distance: 240.5
click at [465, 409] on div "Bills ​ Add bill Please select bills to pay Click to open Inbox Filter Bills Du…" at bounding box center [617, 299] width 907 height 530
click at [298, 279] on span "Ready to pay" at bounding box center [264, 274] width 98 height 20
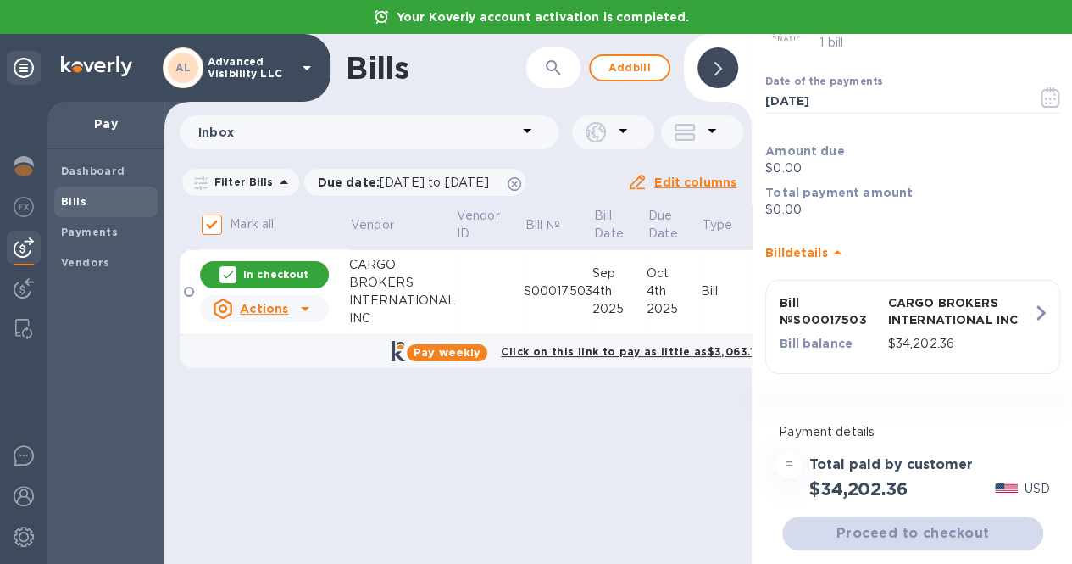
scroll to position [0, 2]
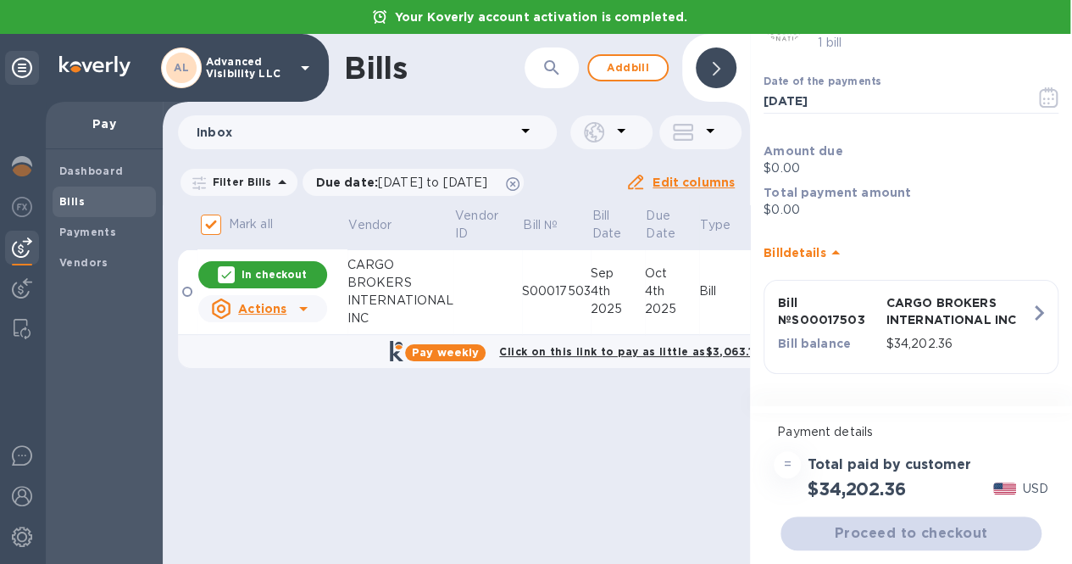
click at [794, 469] on div "=" at bounding box center [787, 464] width 27 height 27
click at [783, 465] on div "=" at bounding box center [787, 464] width 27 height 27
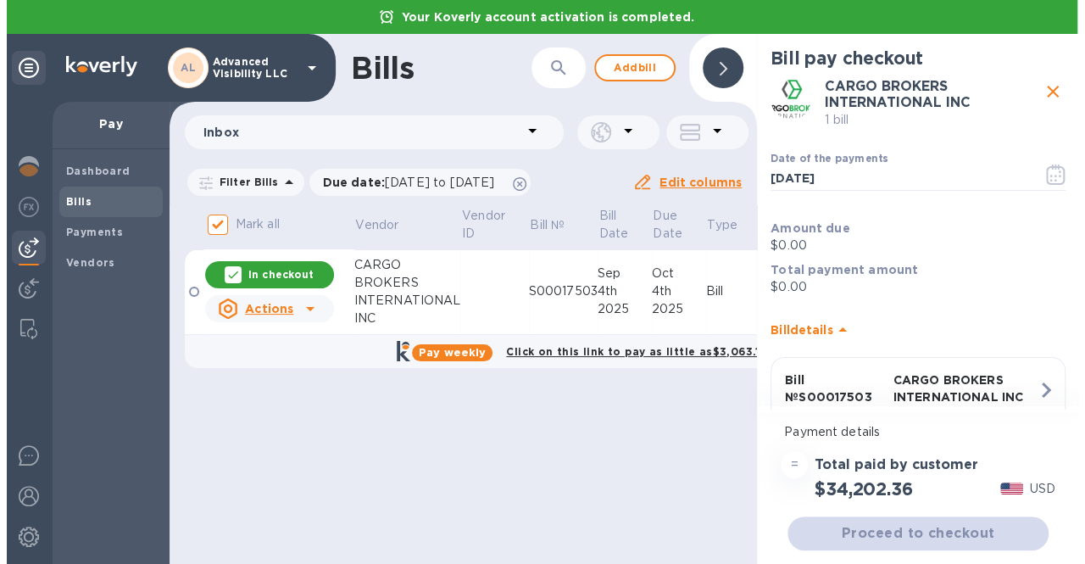
scroll to position [0, 0]
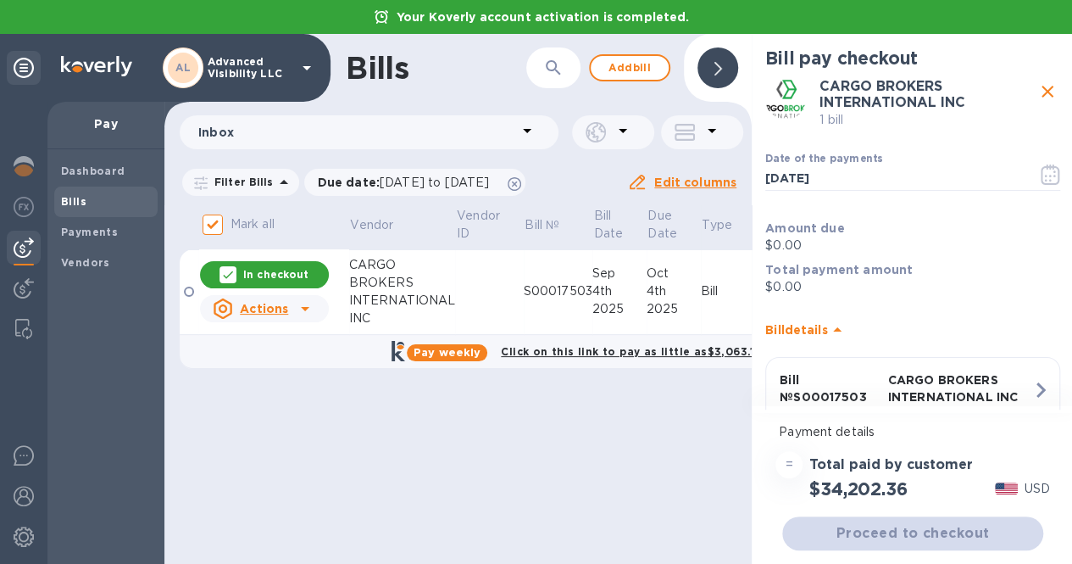
click at [1054, 79] on div "CARGO BROKERS INTERNATIONAL INC 1 bill" at bounding box center [913, 103] width 302 height 56
click at [1044, 92] on icon "close" at bounding box center [1048, 91] width 20 height 20
checkbox input "false"
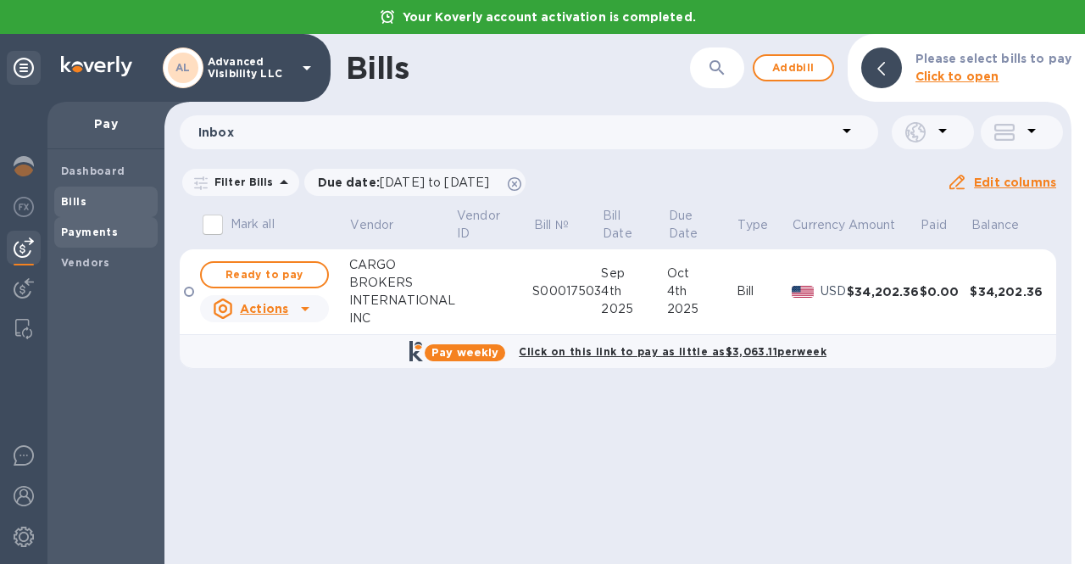
click at [64, 230] on b "Payments" at bounding box center [89, 232] width 57 height 13
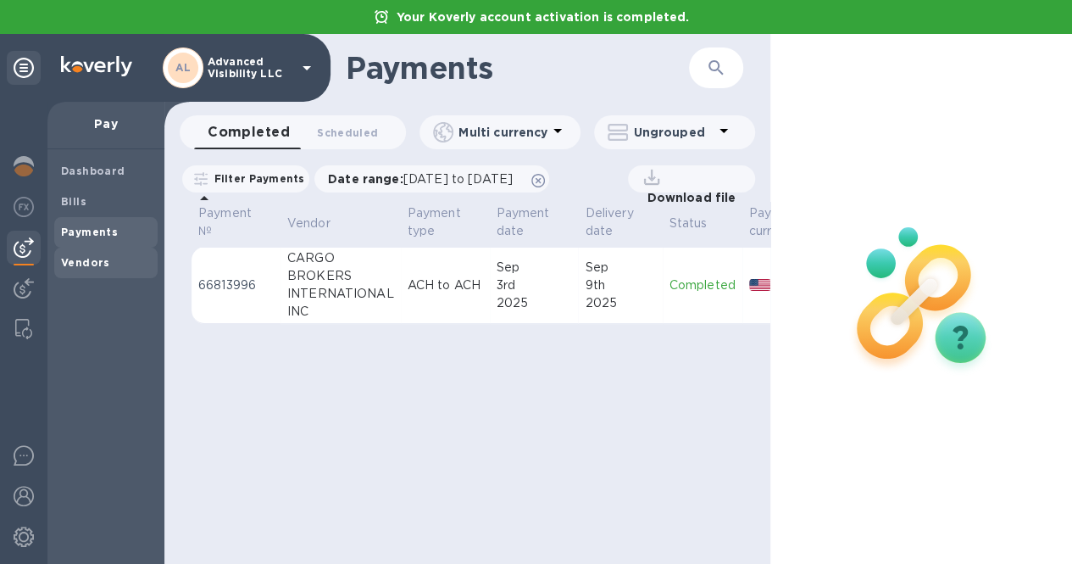
click at [96, 265] on b "Vendors" at bounding box center [85, 262] width 49 height 13
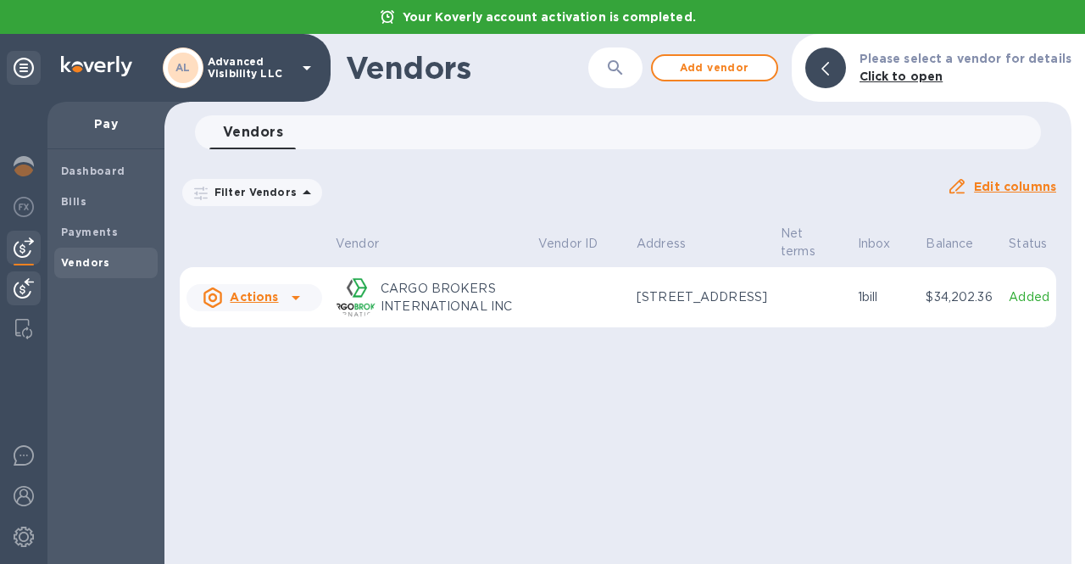
click at [22, 298] on img at bounding box center [24, 288] width 20 height 20
